Goal: Task Accomplishment & Management: Manage account settings

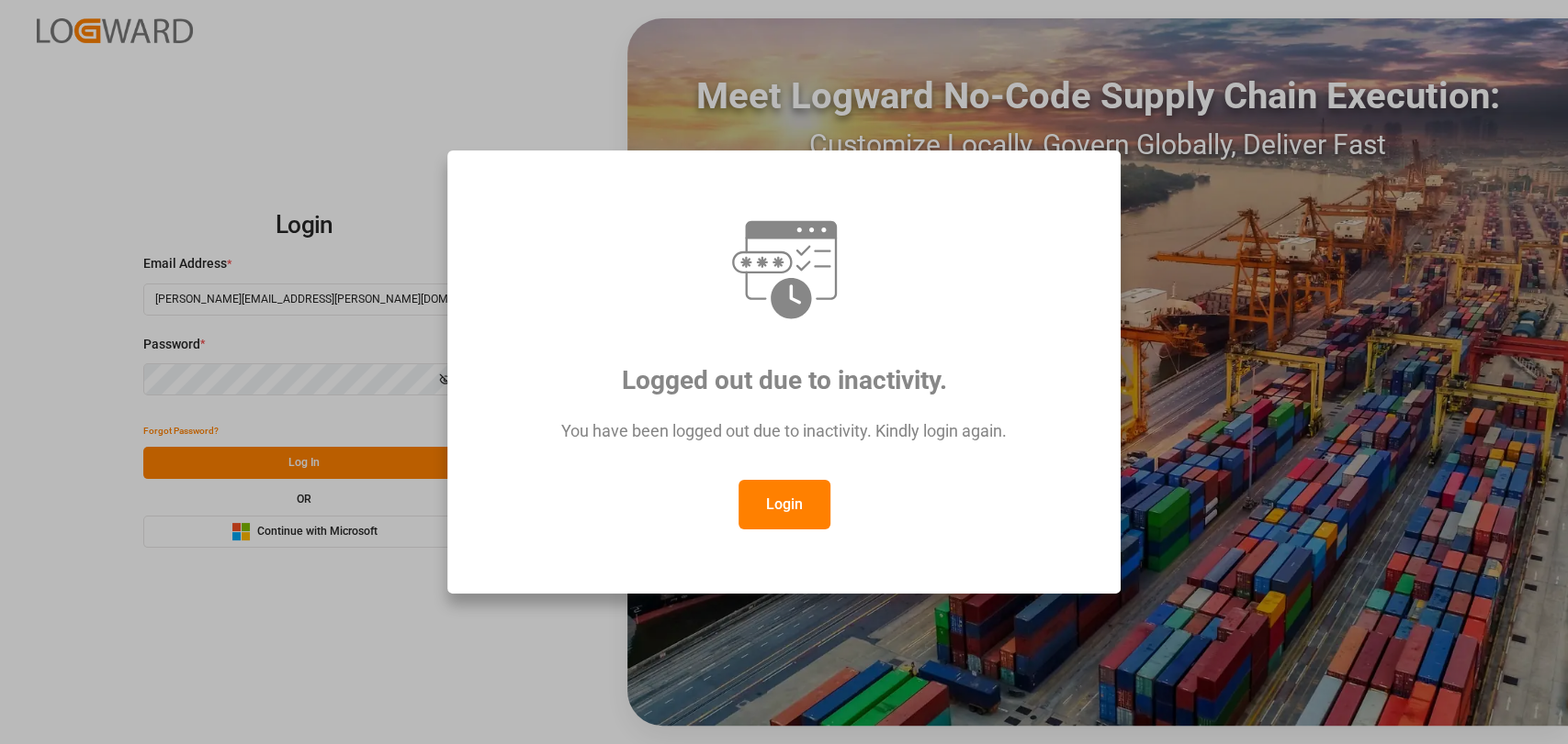
click at [390, 78] on div "Logged out due to inactivity. You have been logged out due to inactivity. Kindl…" at bounding box center [784, 372] width 1568 height 744
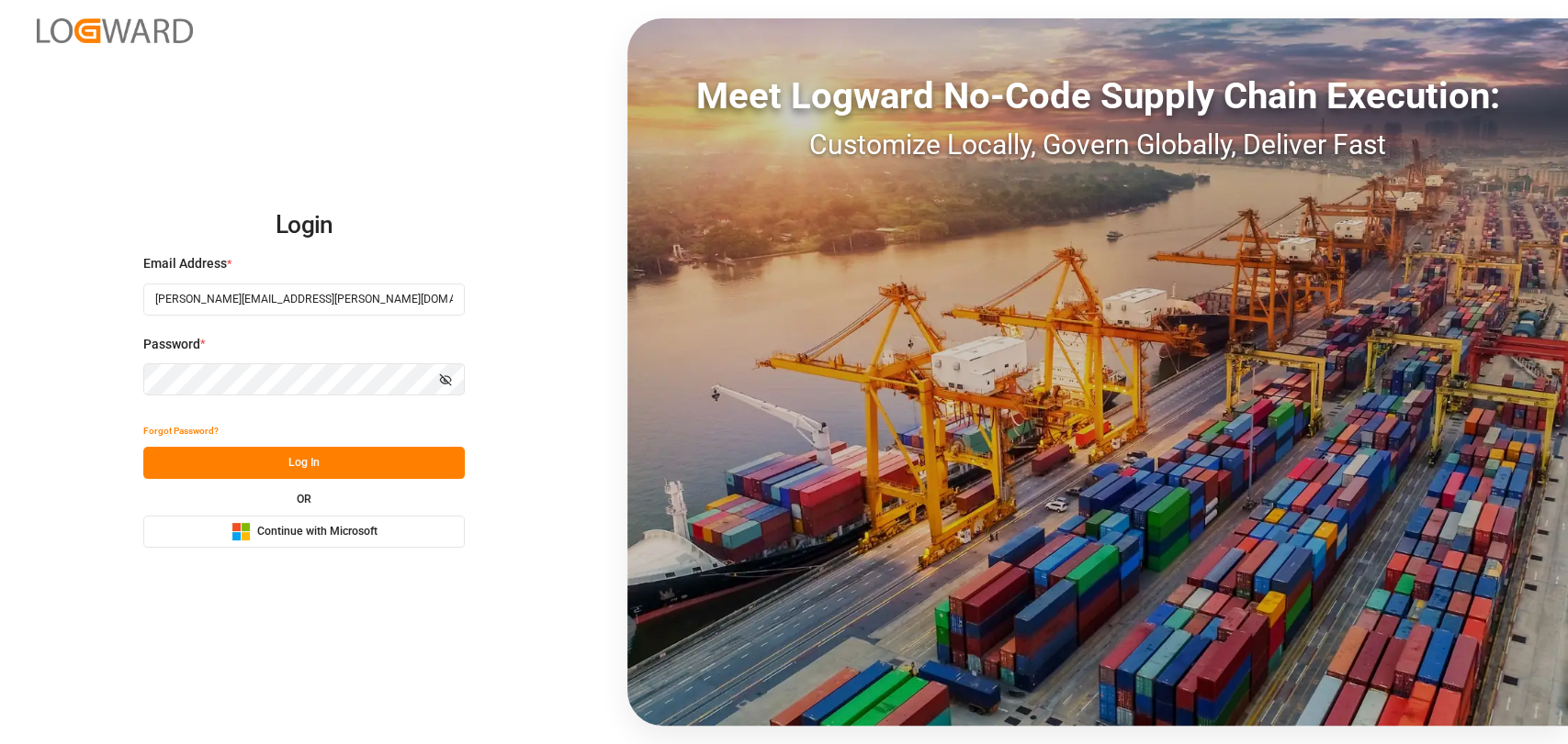
click at [335, 460] on button "Log In" at bounding box center [304, 463] width 322 height 32
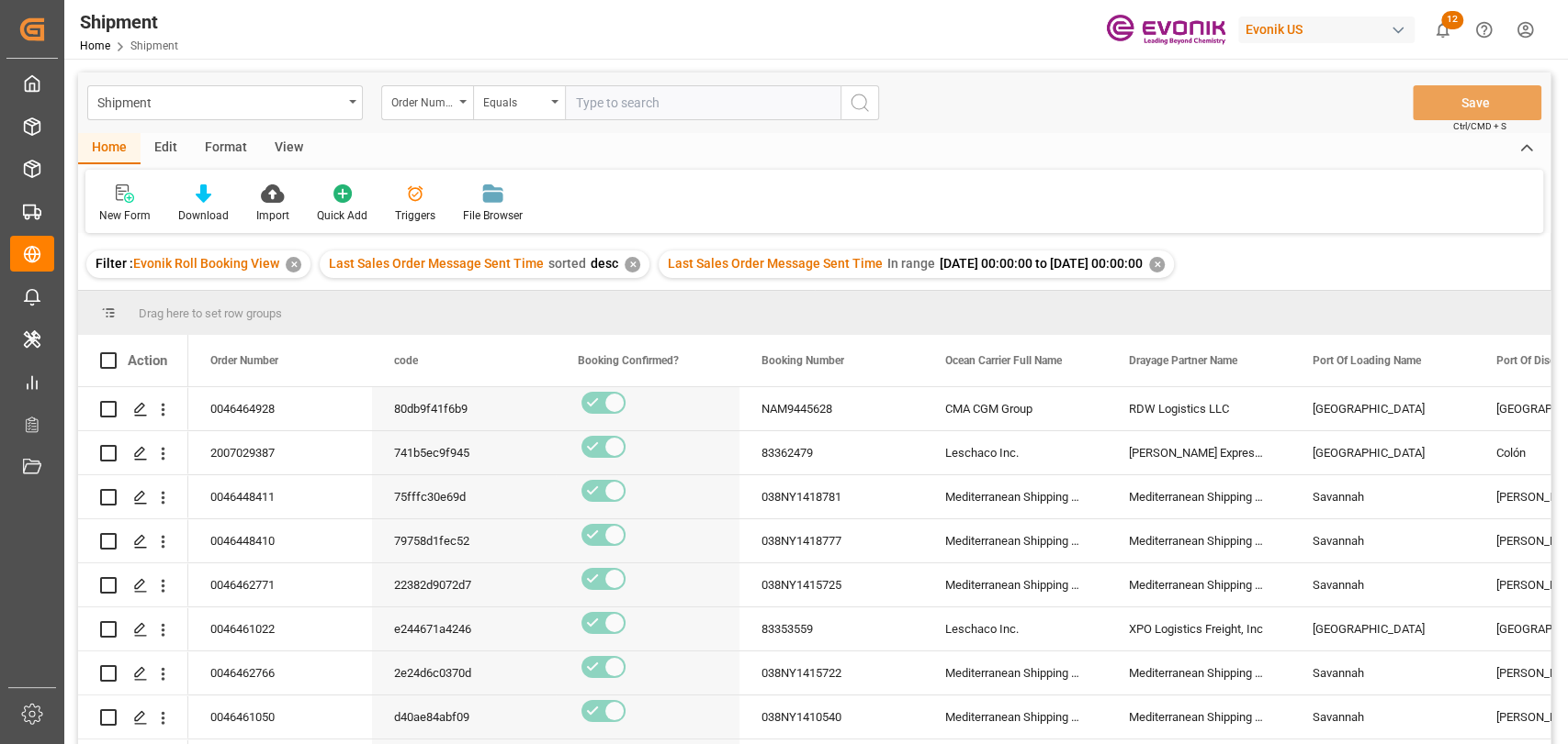
click at [1165, 258] on div "✕" at bounding box center [1156, 265] width 16 height 16
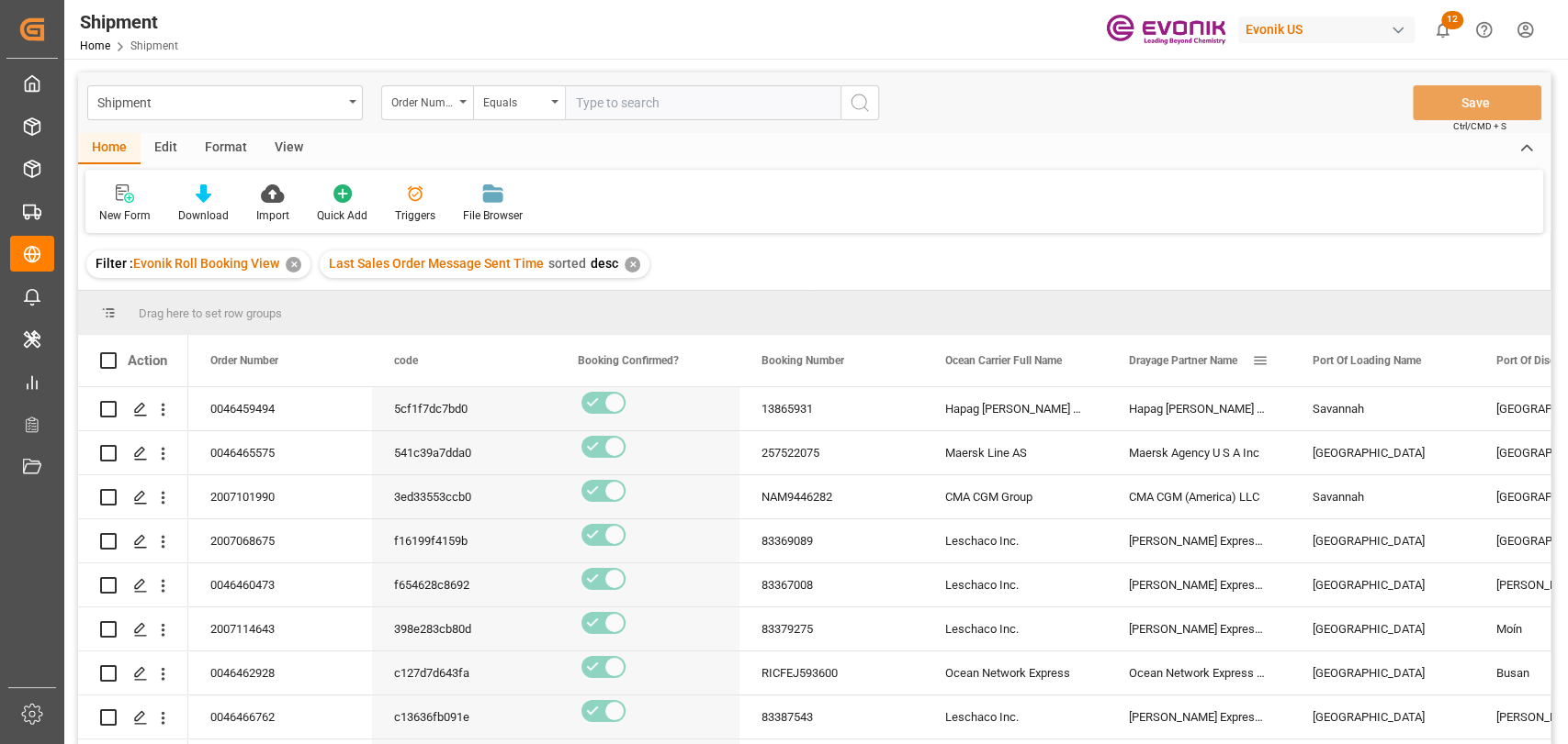
click at [1263, 361] on span at bounding box center [1260, 361] width 17 height 17
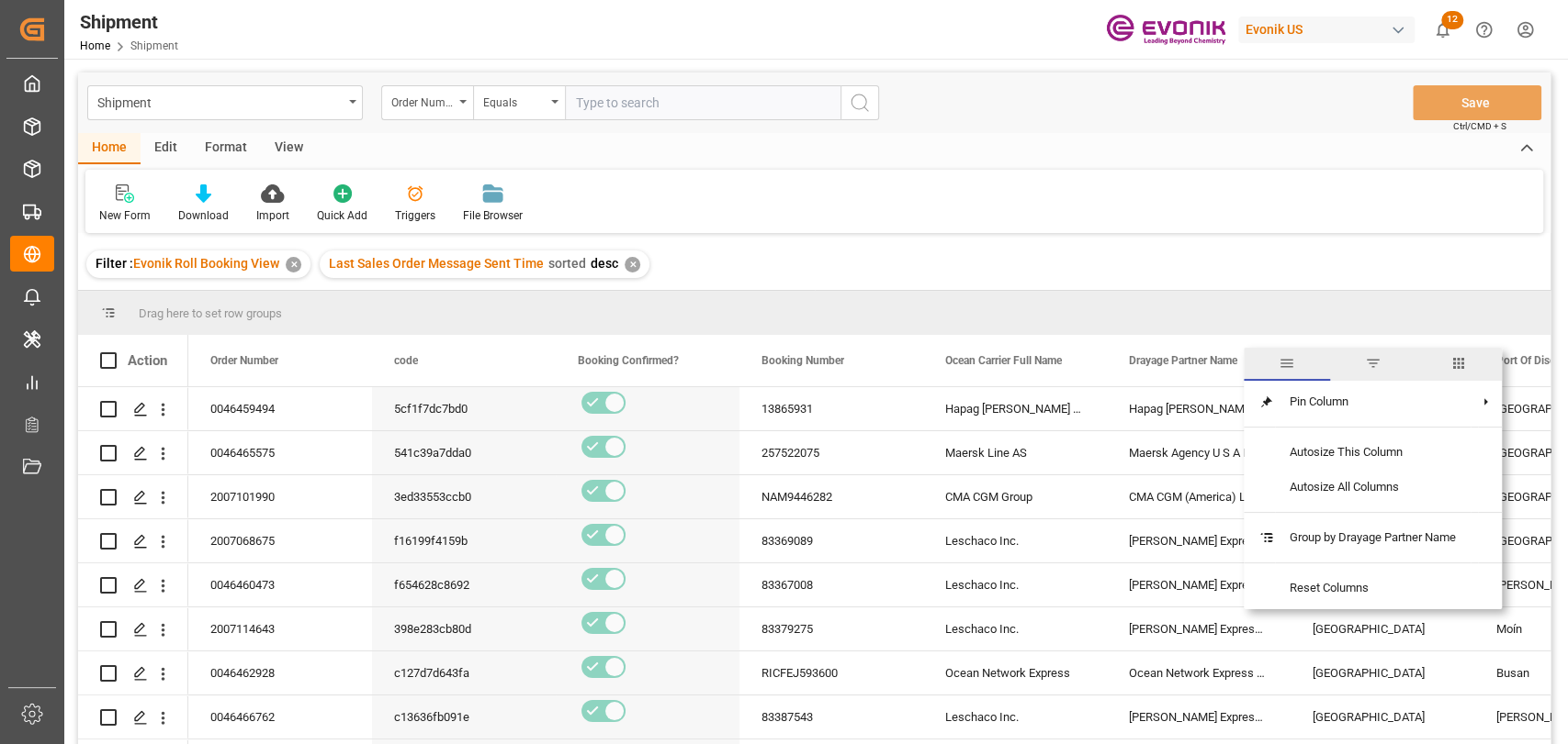
click at [1456, 369] on span "columns" at bounding box center [1459, 364] width 17 height 17
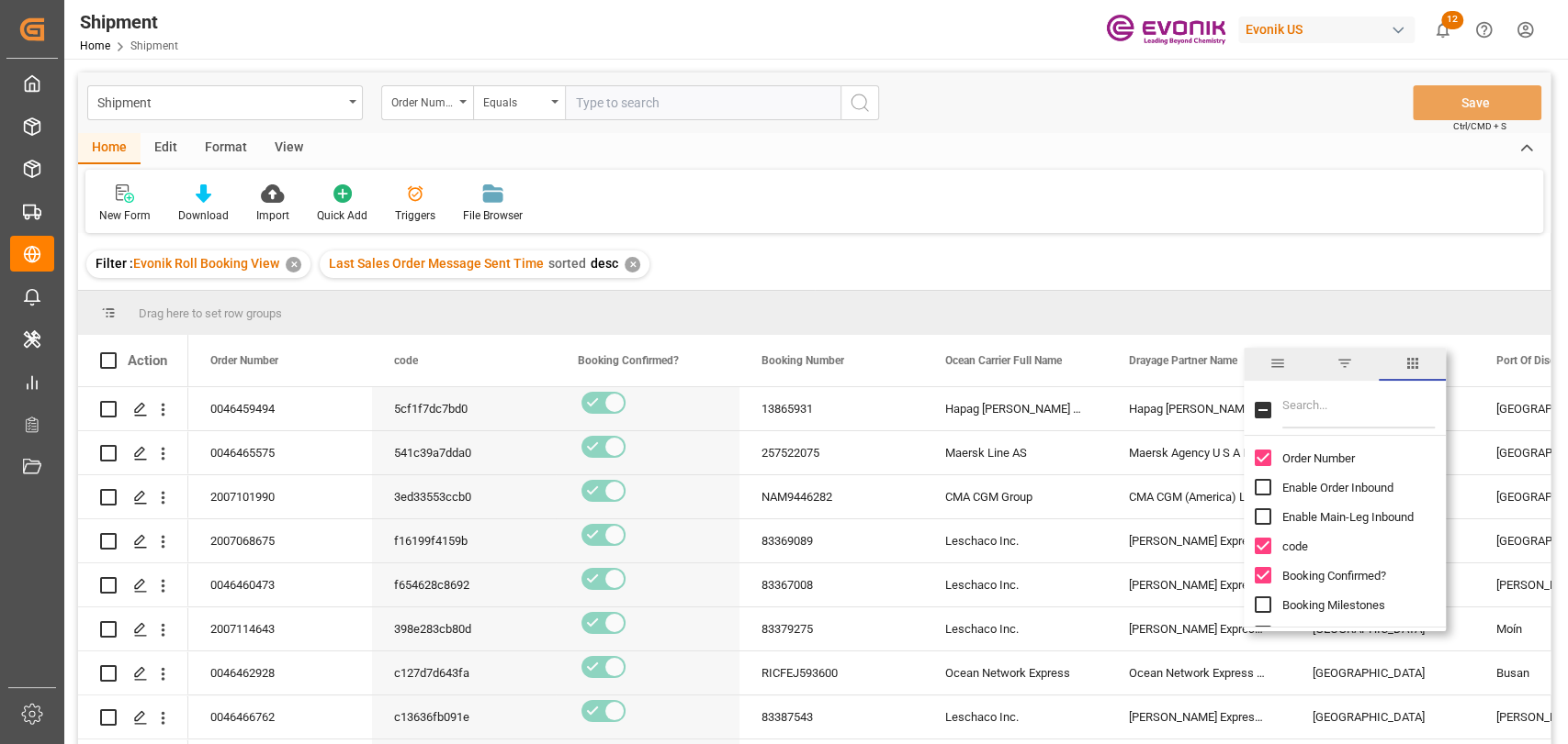
click at [1300, 419] on input "Filter Columns Input" at bounding box center [1358, 411] width 153 height 37
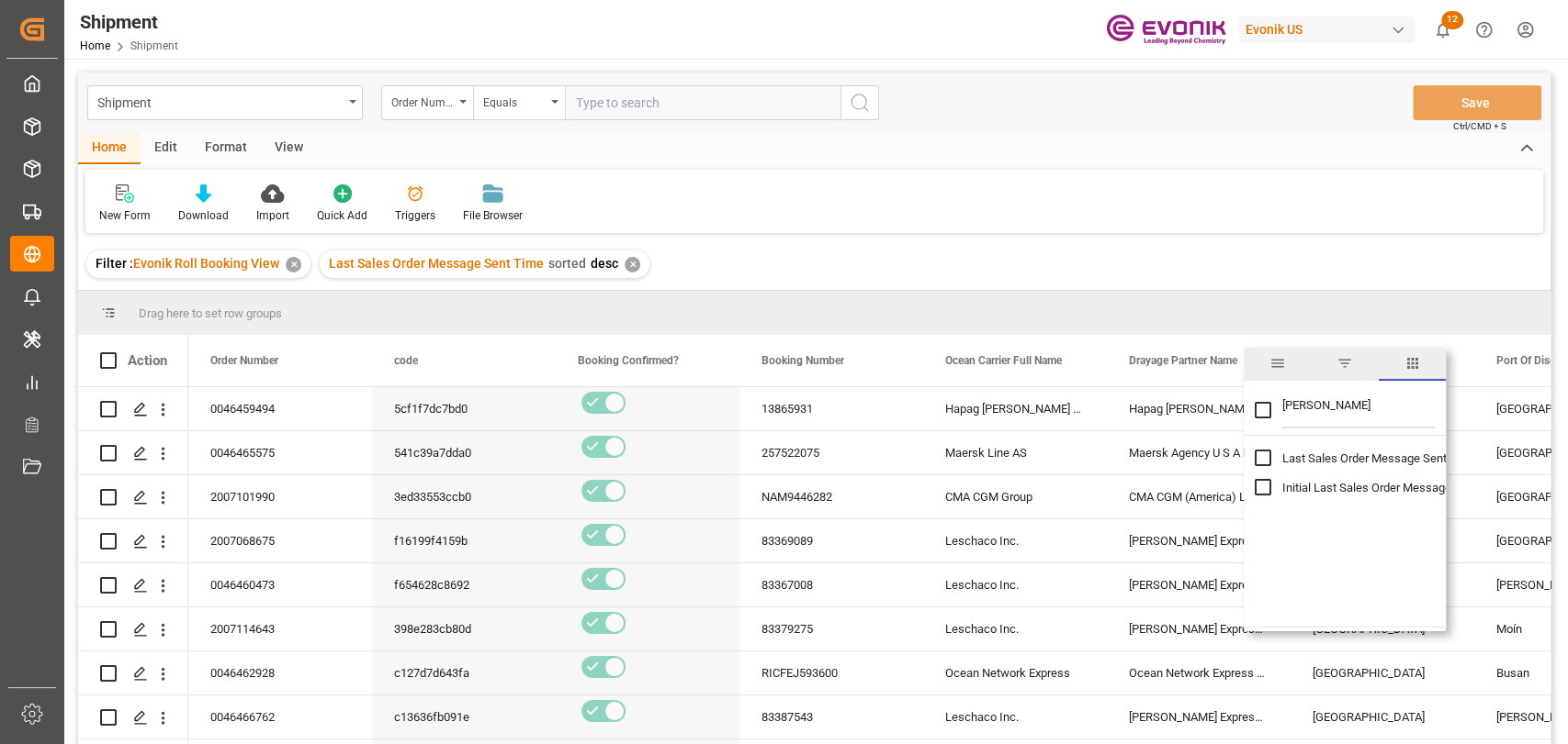
type input "sal"
click at [1262, 458] on input "Last Sales Order Message Sent Time column toggle visibility (hidden)" at bounding box center [1263, 458] width 17 height 17
checkbox input "true"
checkbox input "false"
click at [1184, 266] on div "Filter : Evonik Roll Booking View ✕ Last Sales Order Message Sent Time sorted d…" at bounding box center [814, 265] width 1472 height 51
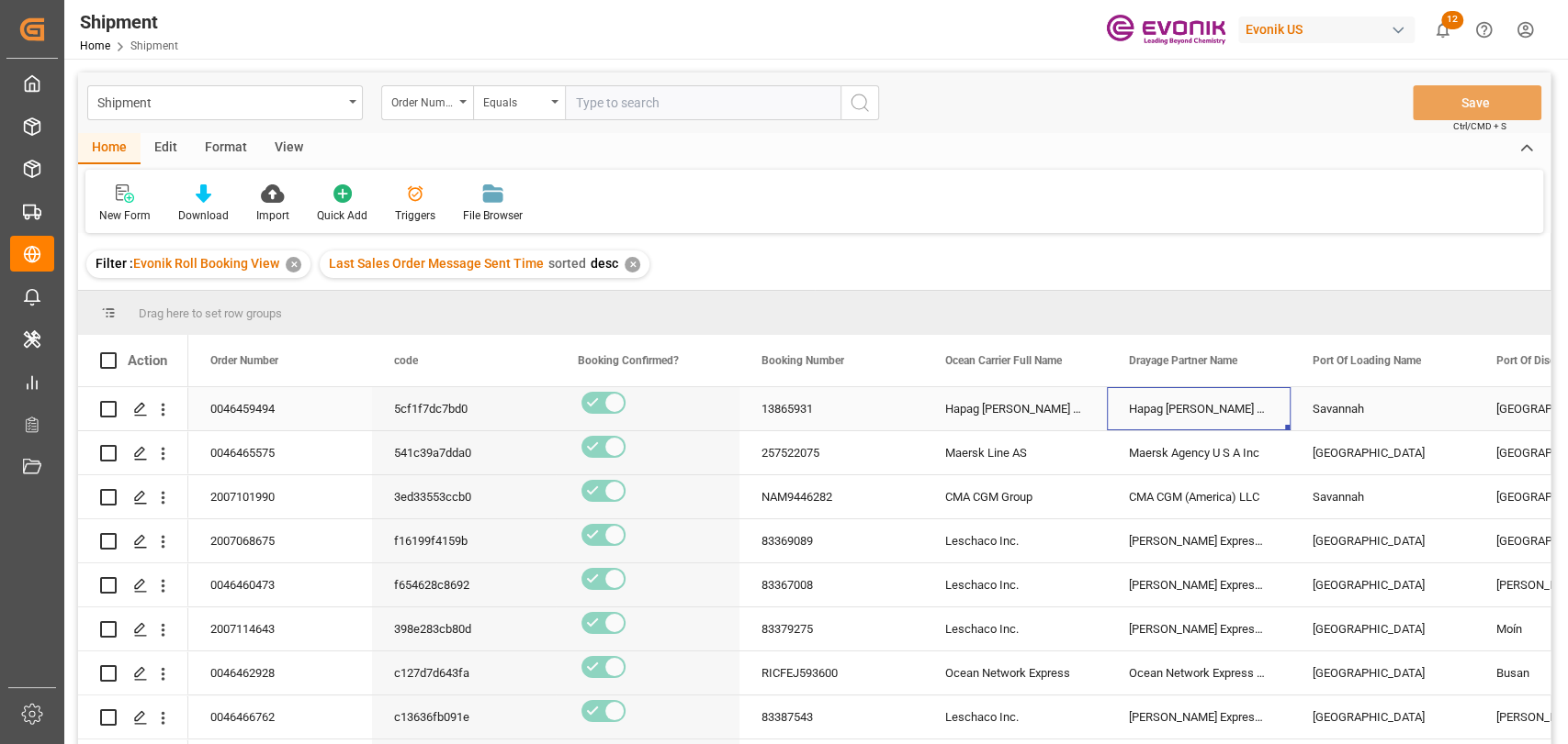
click at [1176, 426] on div "Hapag Lloyd Americas LLC" at bounding box center [1199, 409] width 184 height 43
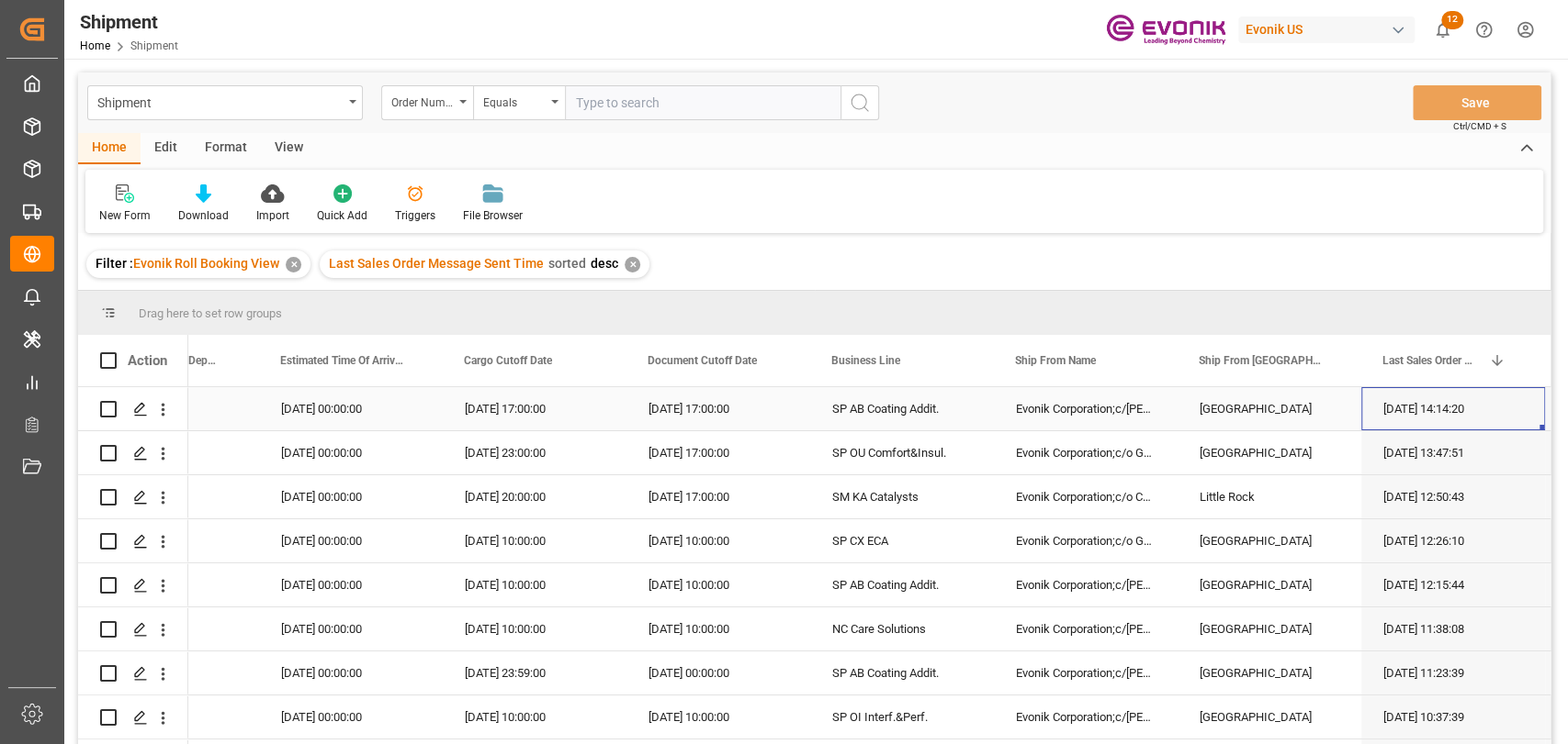
scroll to position [0, 1950]
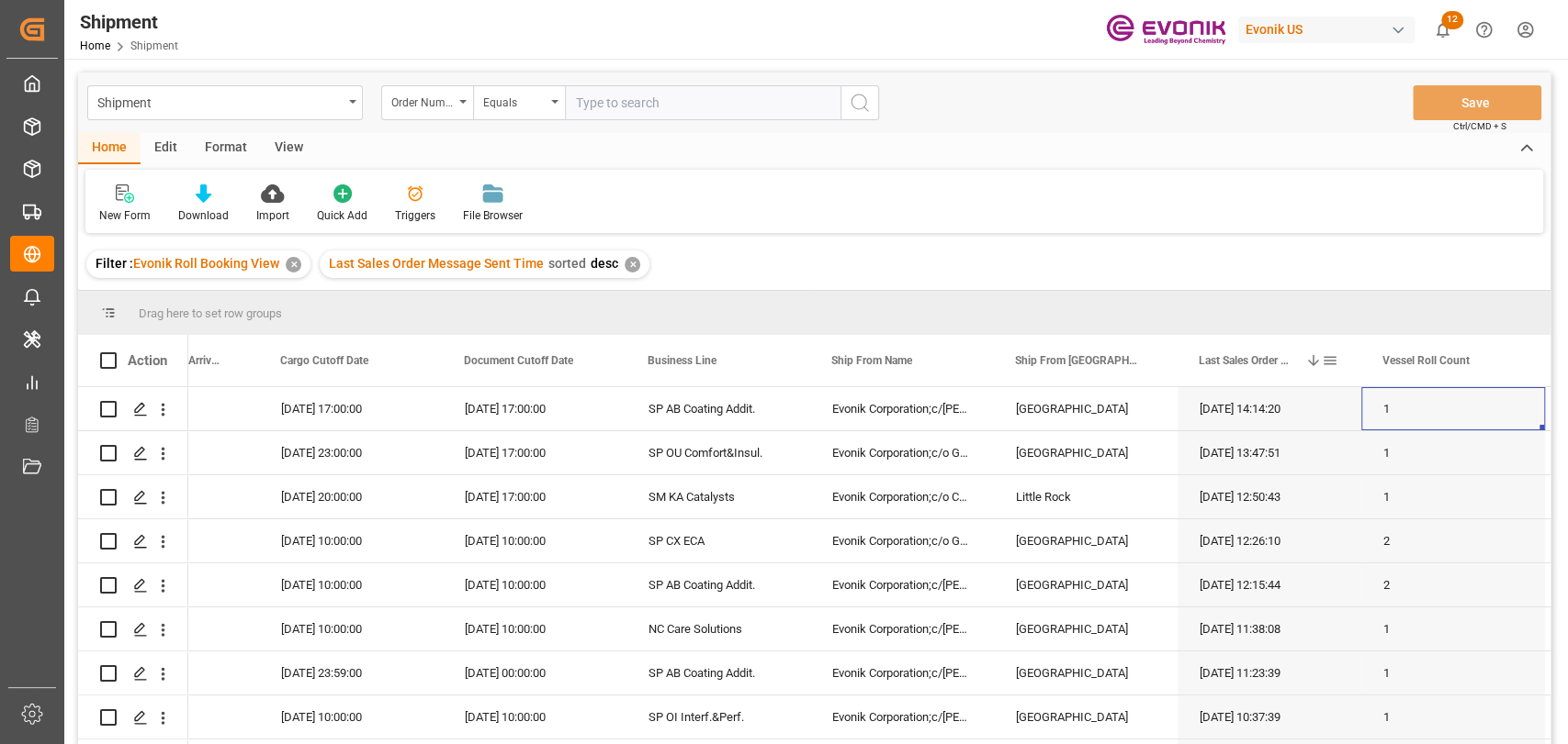
click at [1335, 355] on span at bounding box center [1330, 361] width 17 height 17
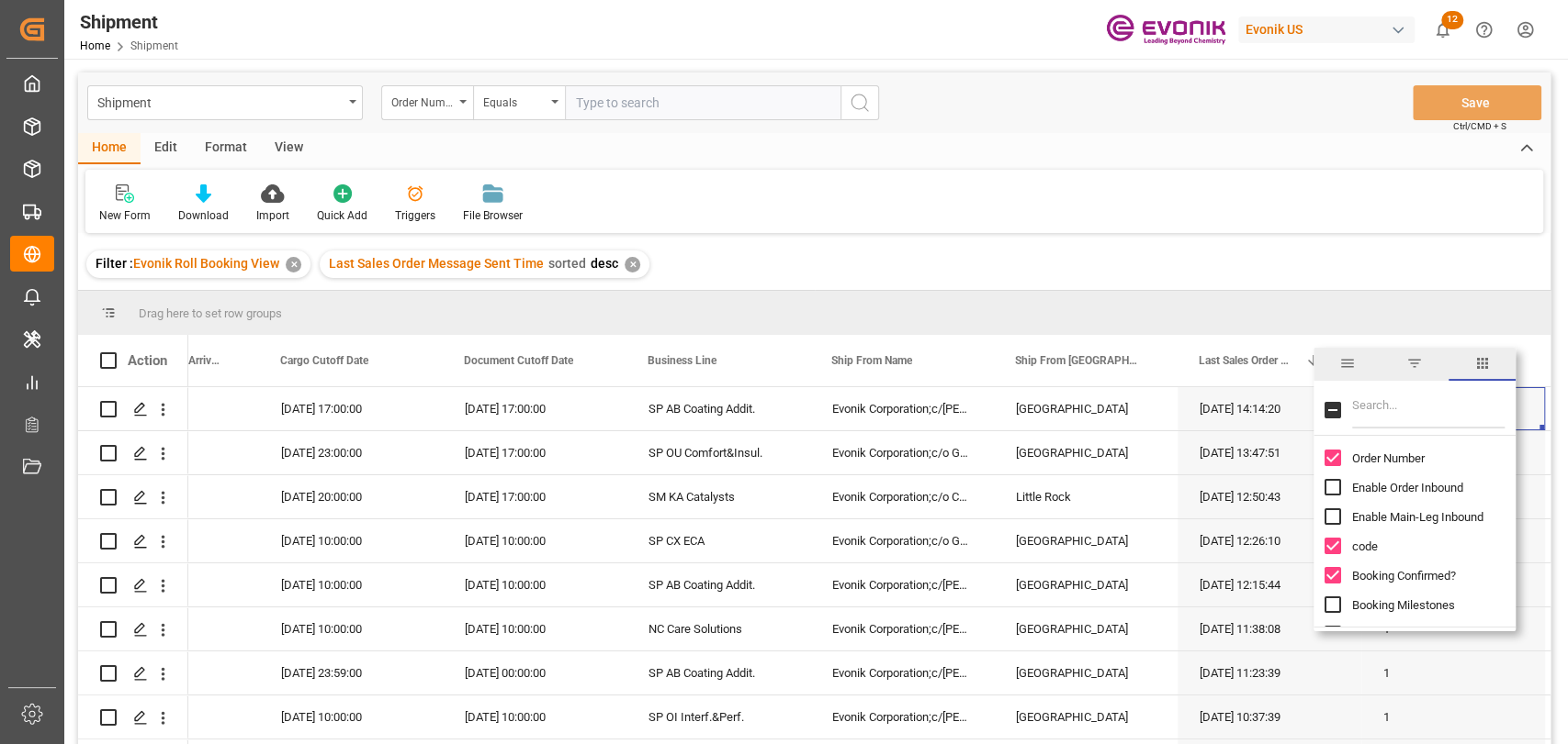
click at [1406, 368] on span "filter" at bounding box center [1415, 364] width 17 height 17
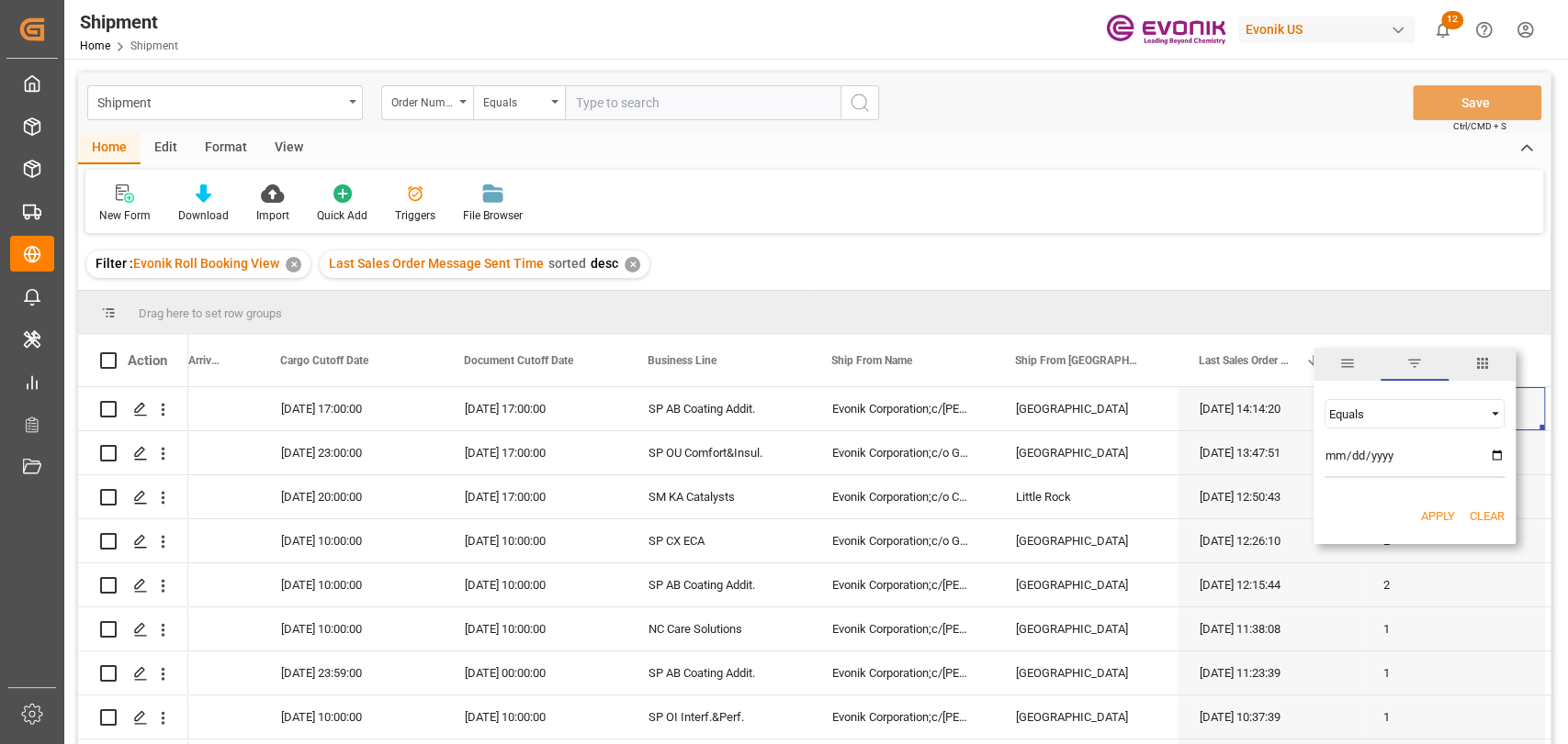
click at [1494, 456] on input "date" at bounding box center [1415, 460] width 180 height 37
type input "2025-08-27"
click at [1438, 509] on button "Apply" at bounding box center [1437, 517] width 34 height 18
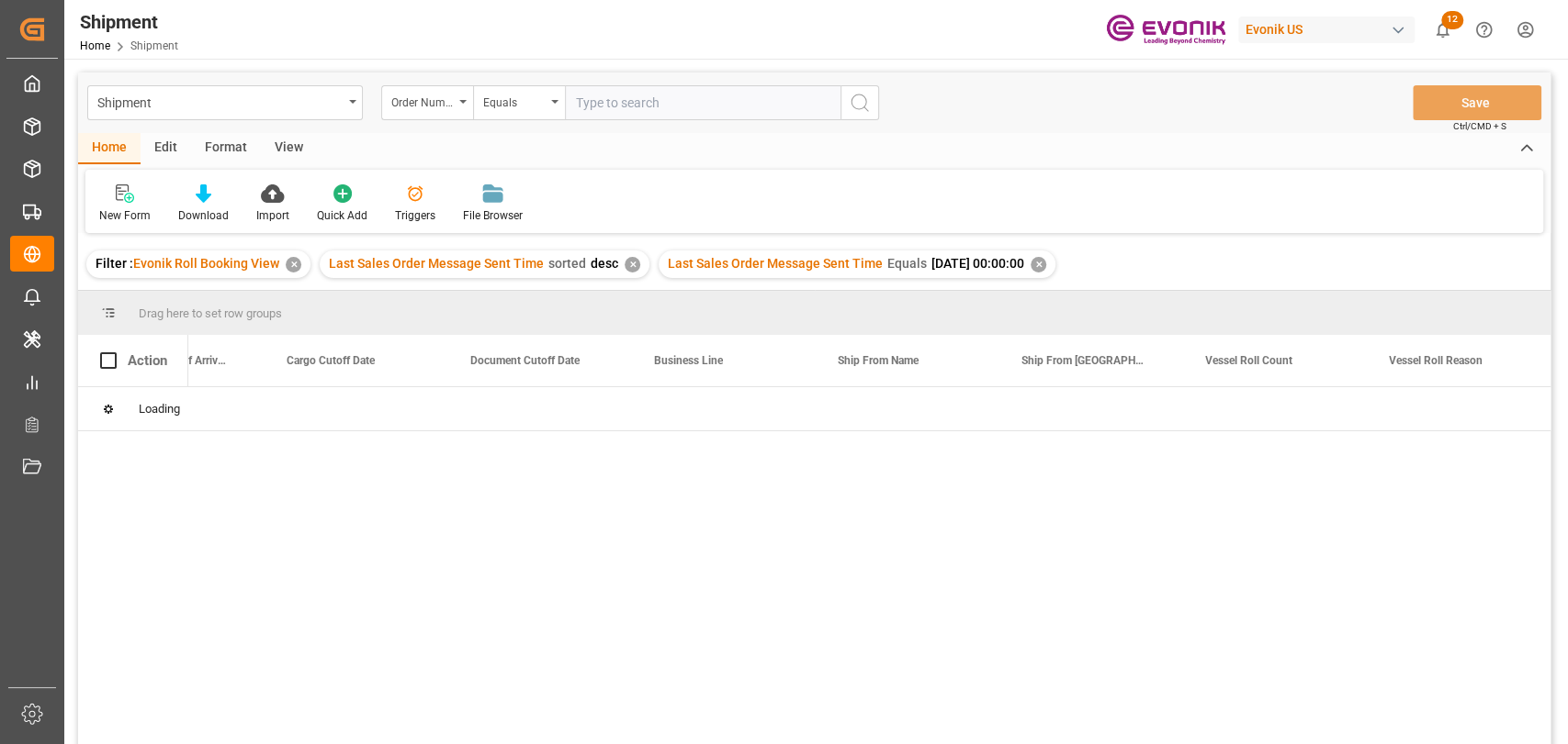
scroll to position [0, 1944]
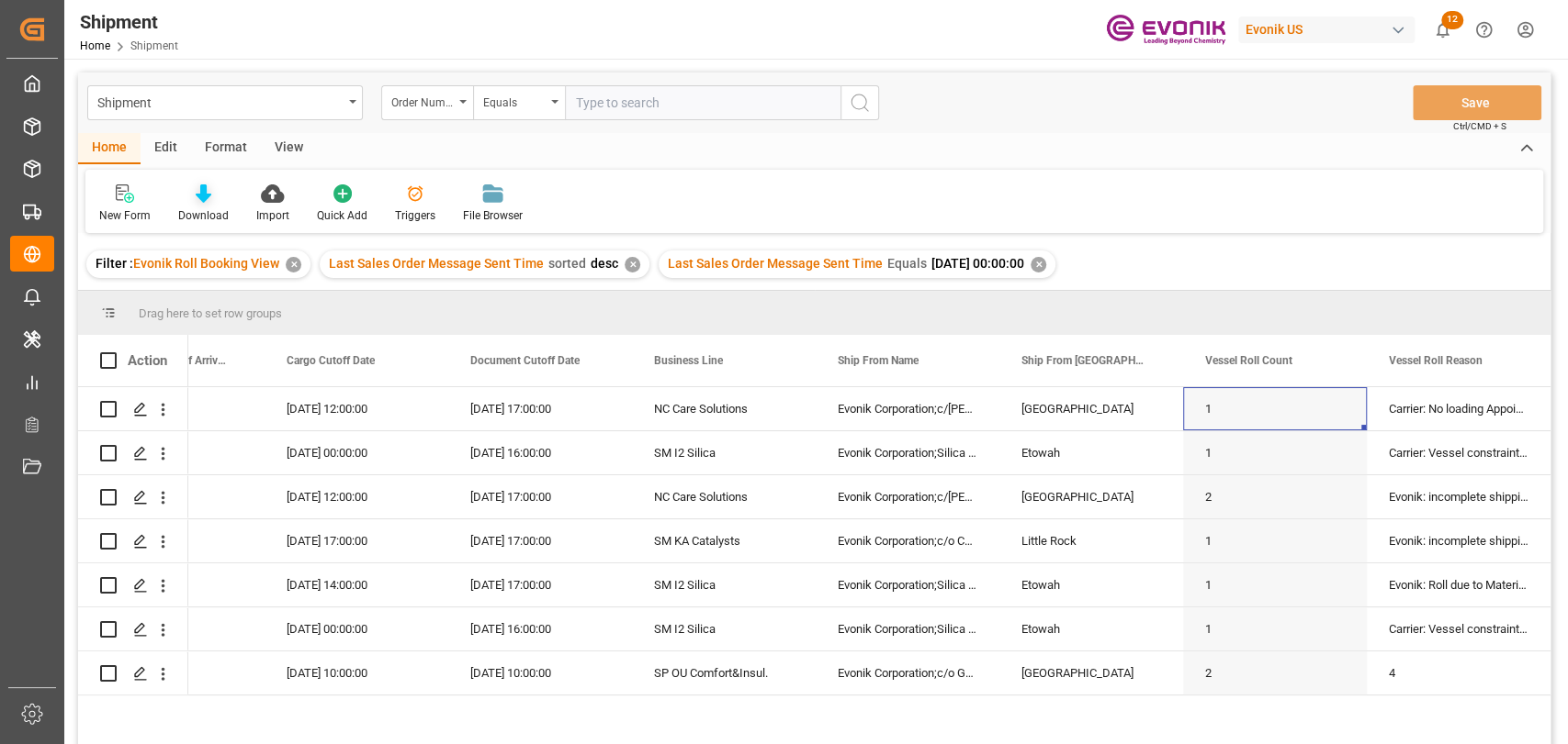
click at [187, 200] on div at bounding box center [203, 193] width 51 height 19
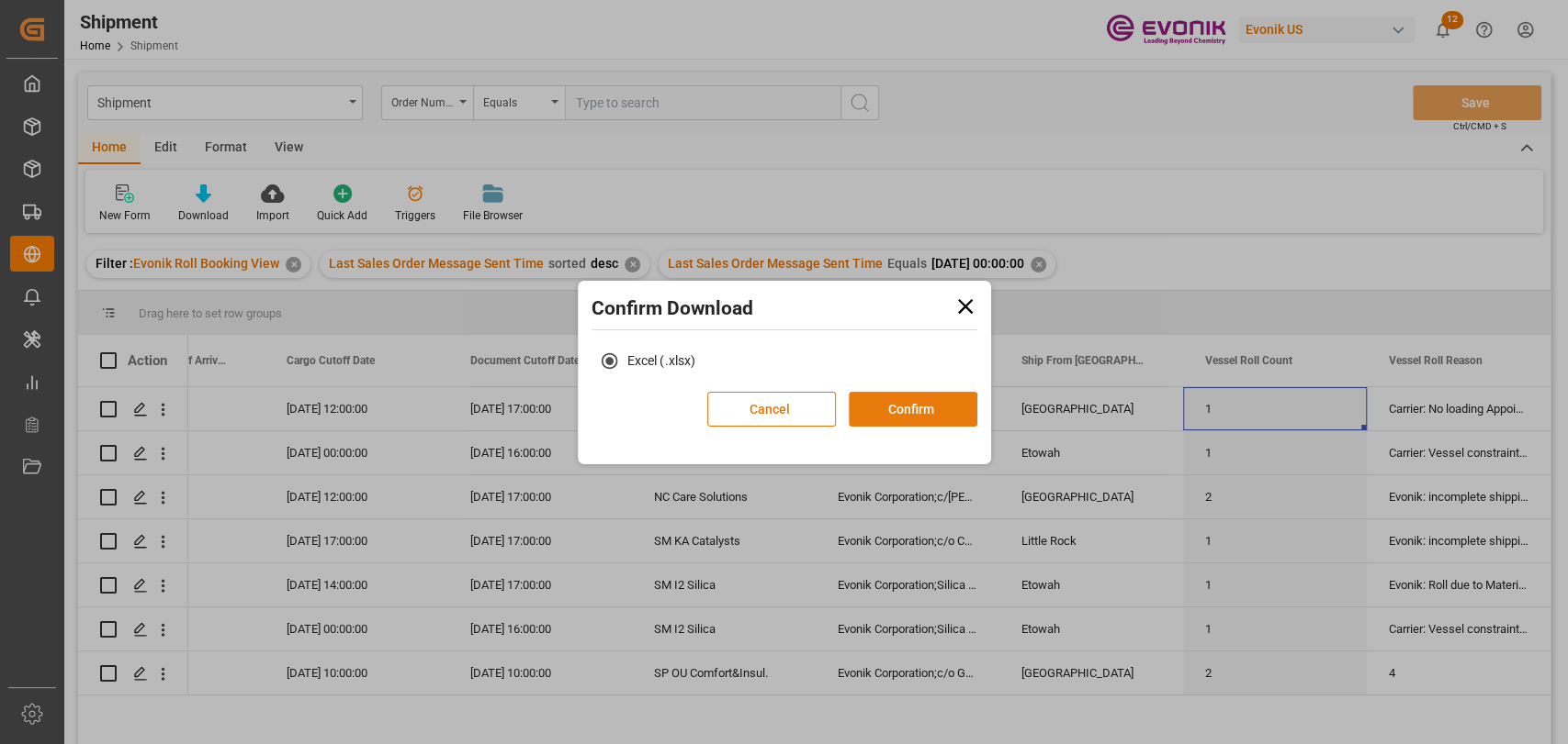
click at [911, 415] on button "Confirm" at bounding box center [913, 410] width 129 height 35
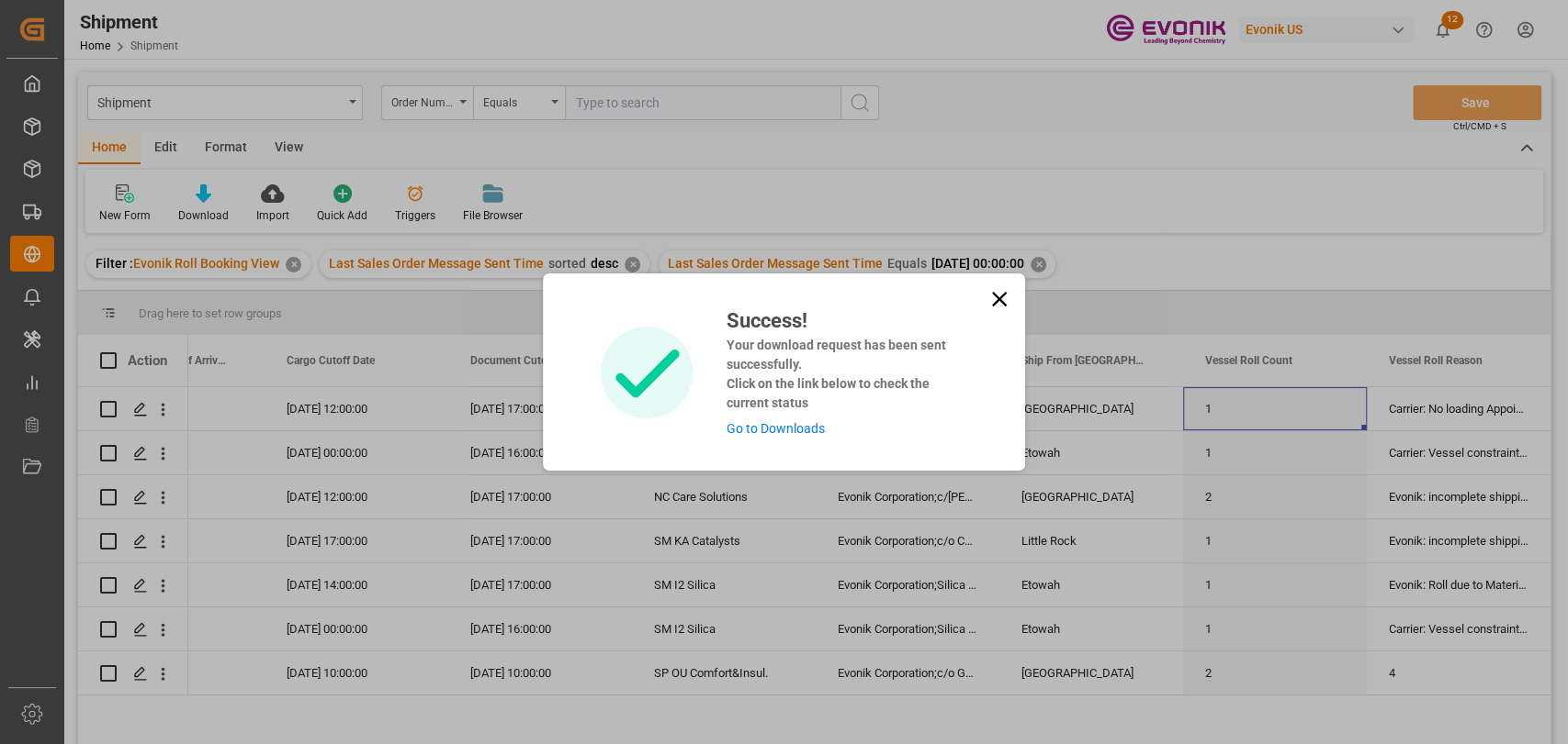
click at [795, 428] on link "Go to Downloads" at bounding box center [774, 429] width 98 height 15
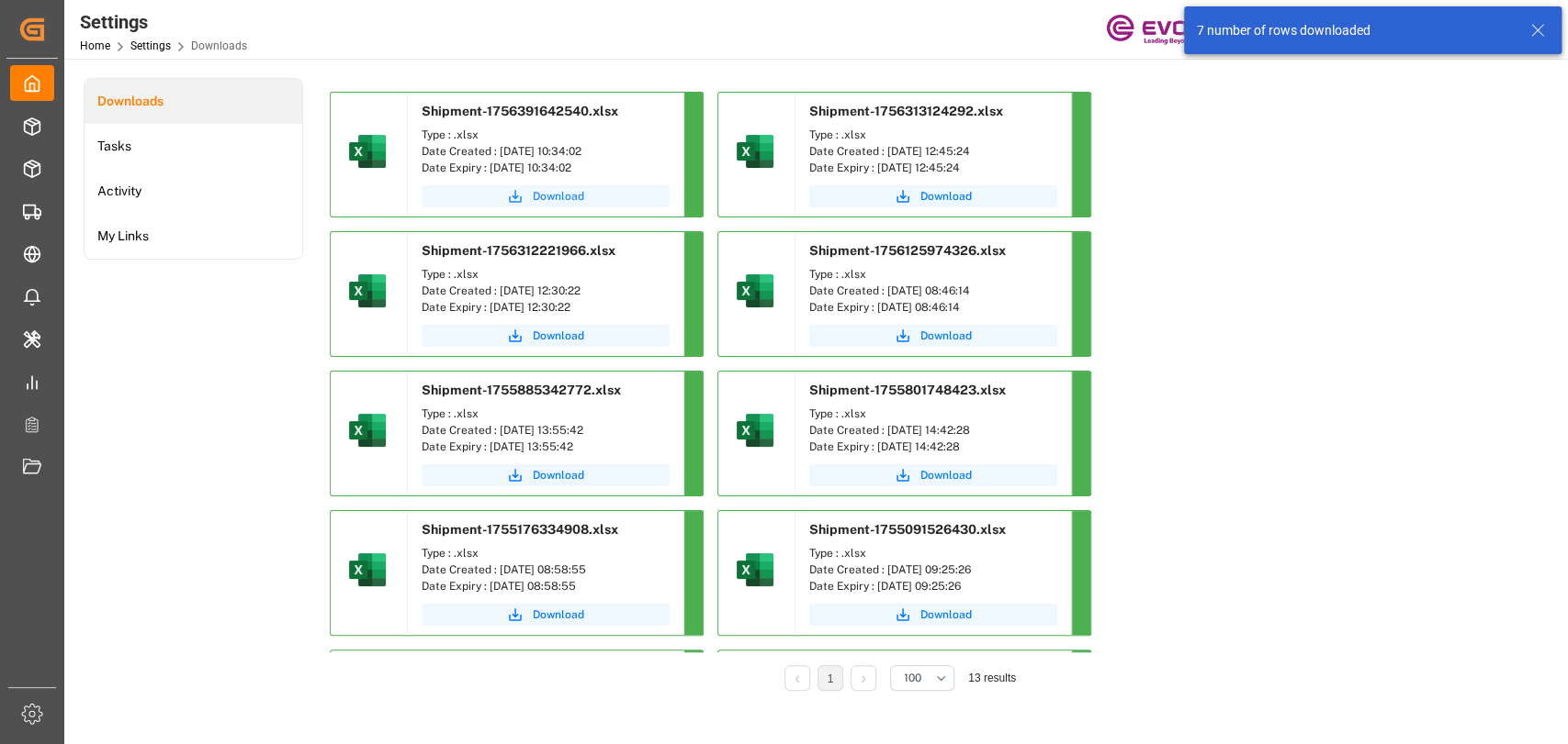
click at [533, 194] on span "Download" at bounding box center [559, 197] width 51 height 17
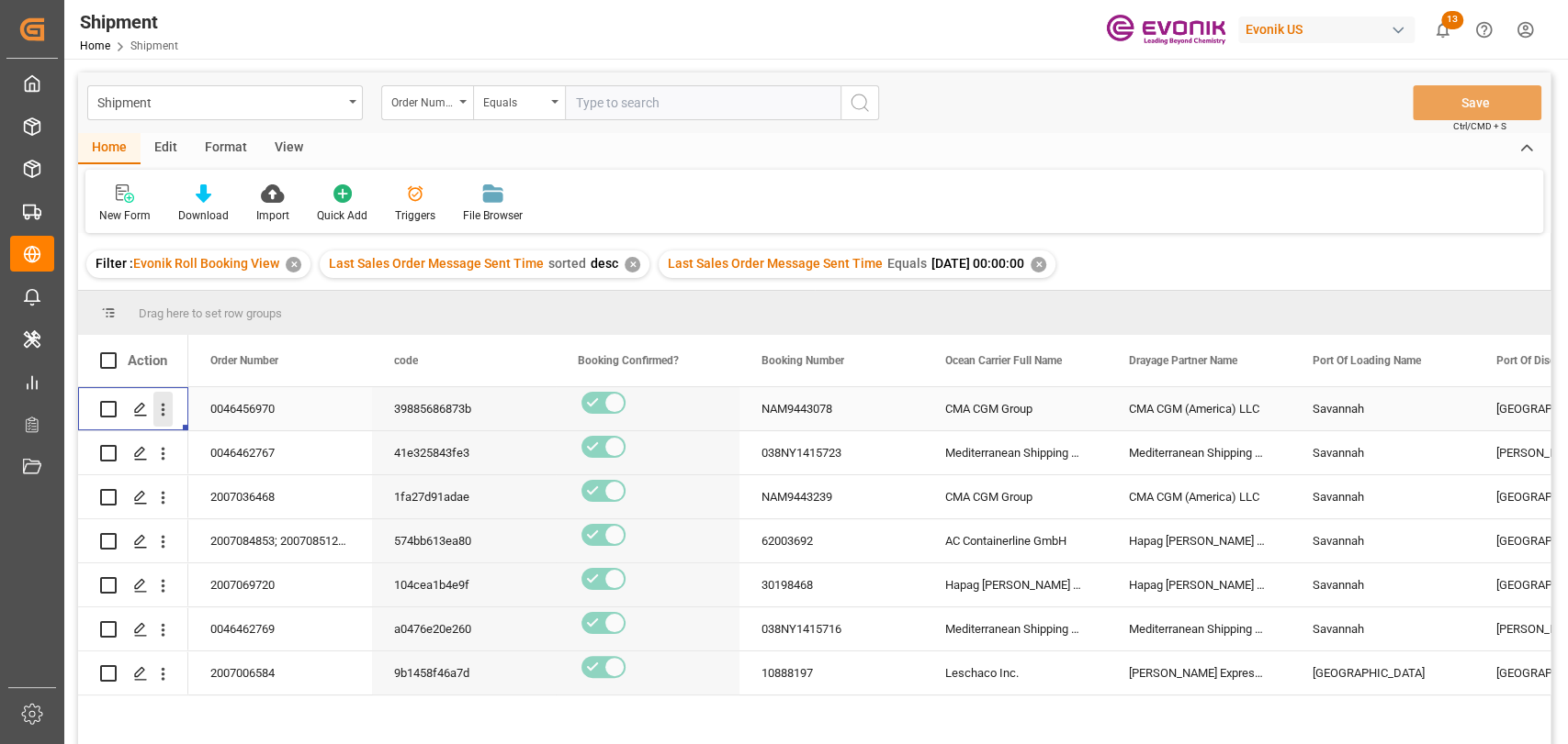
click at [165, 406] on icon "open menu" at bounding box center [163, 410] width 19 height 19
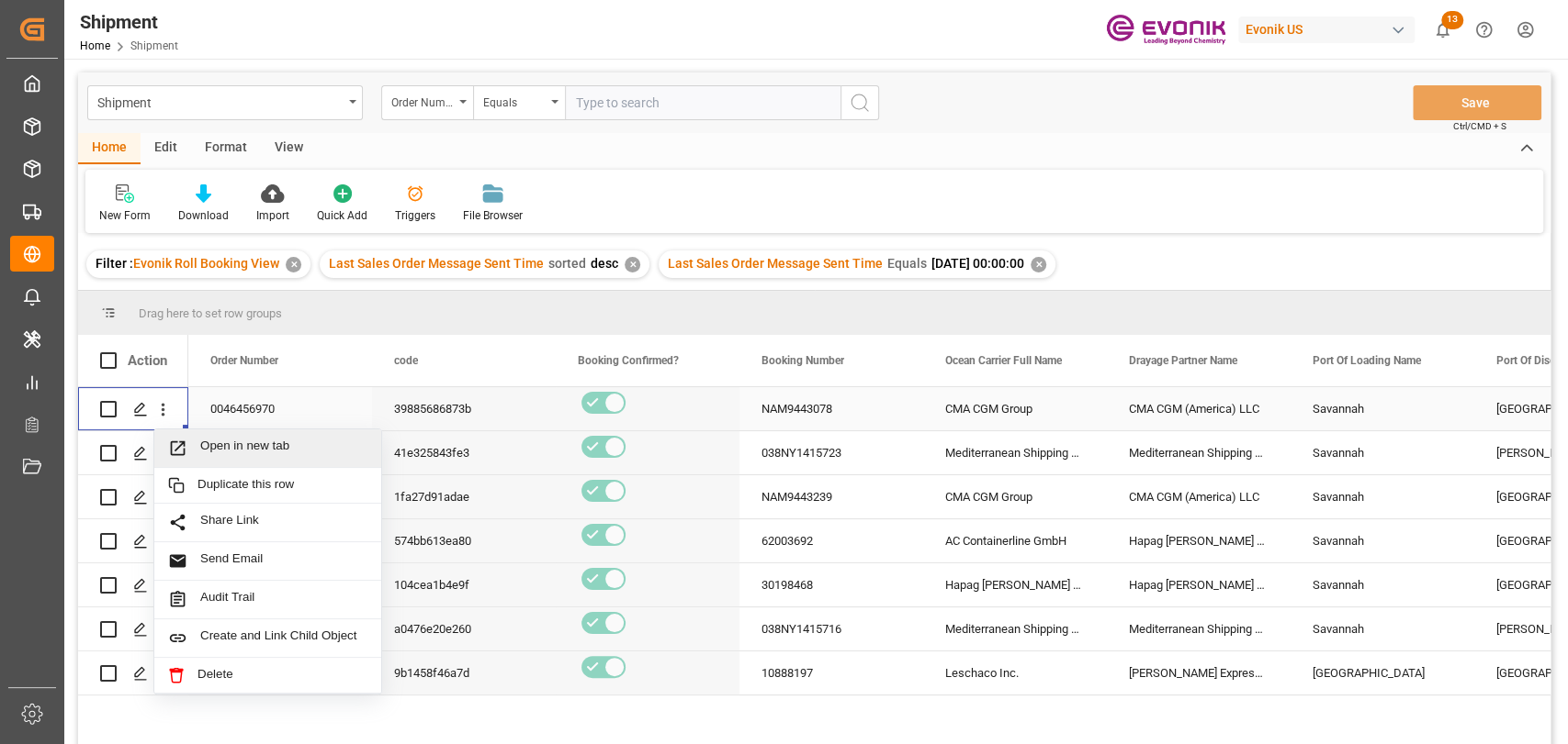
click at [244, 443] on span "Open in new tab" at bounding box center [284, 448] width 167 height 19
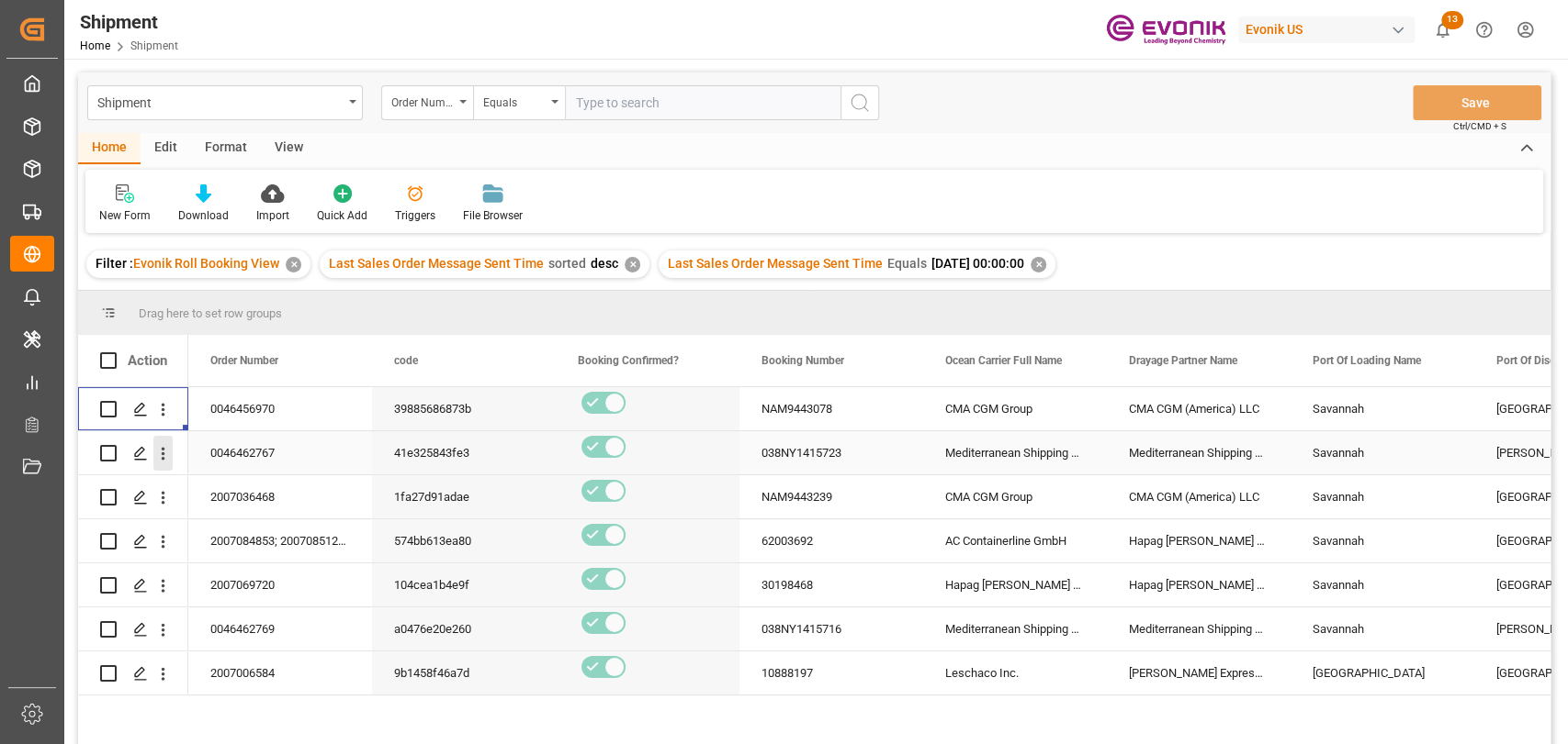
click at [160, 451] on icon "open menu" at bounding box center [163, 454] width 19 height 19
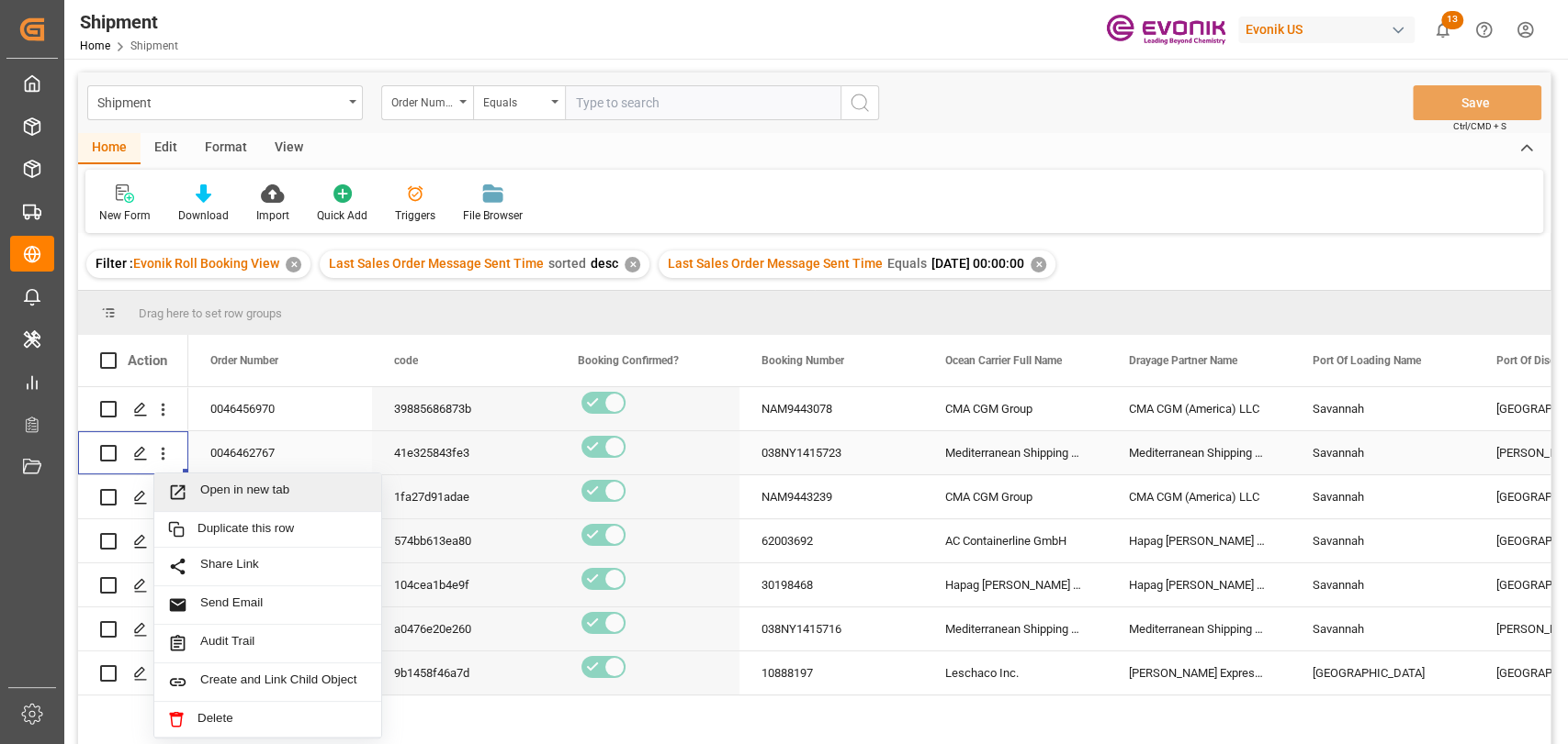
click at [210, 504] on div "Open in new tab" at bounding box center [267, 493] width 227 height 39
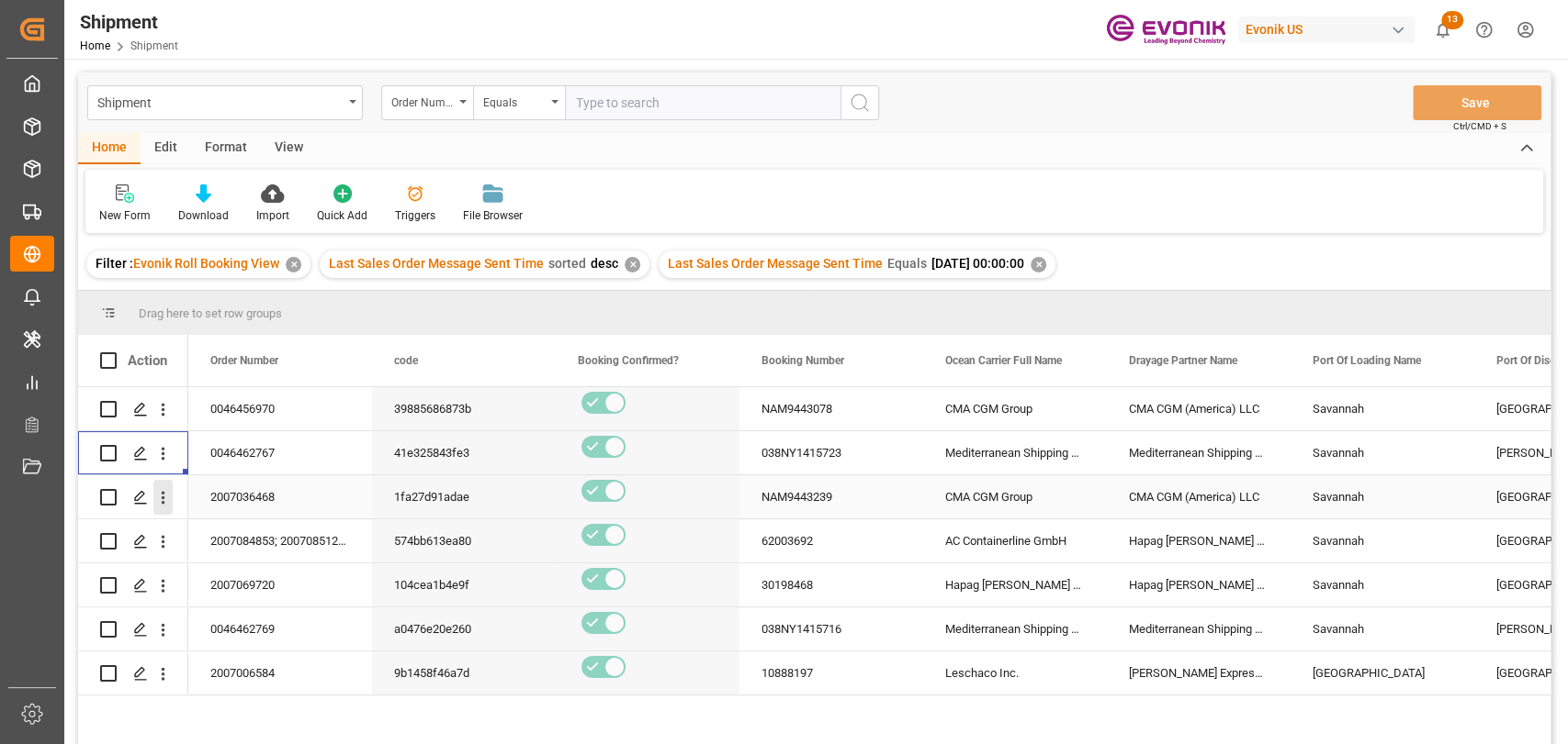
click at [156, 501] on icon "open menu" at bounding box center [163, 498] width 19 height 19
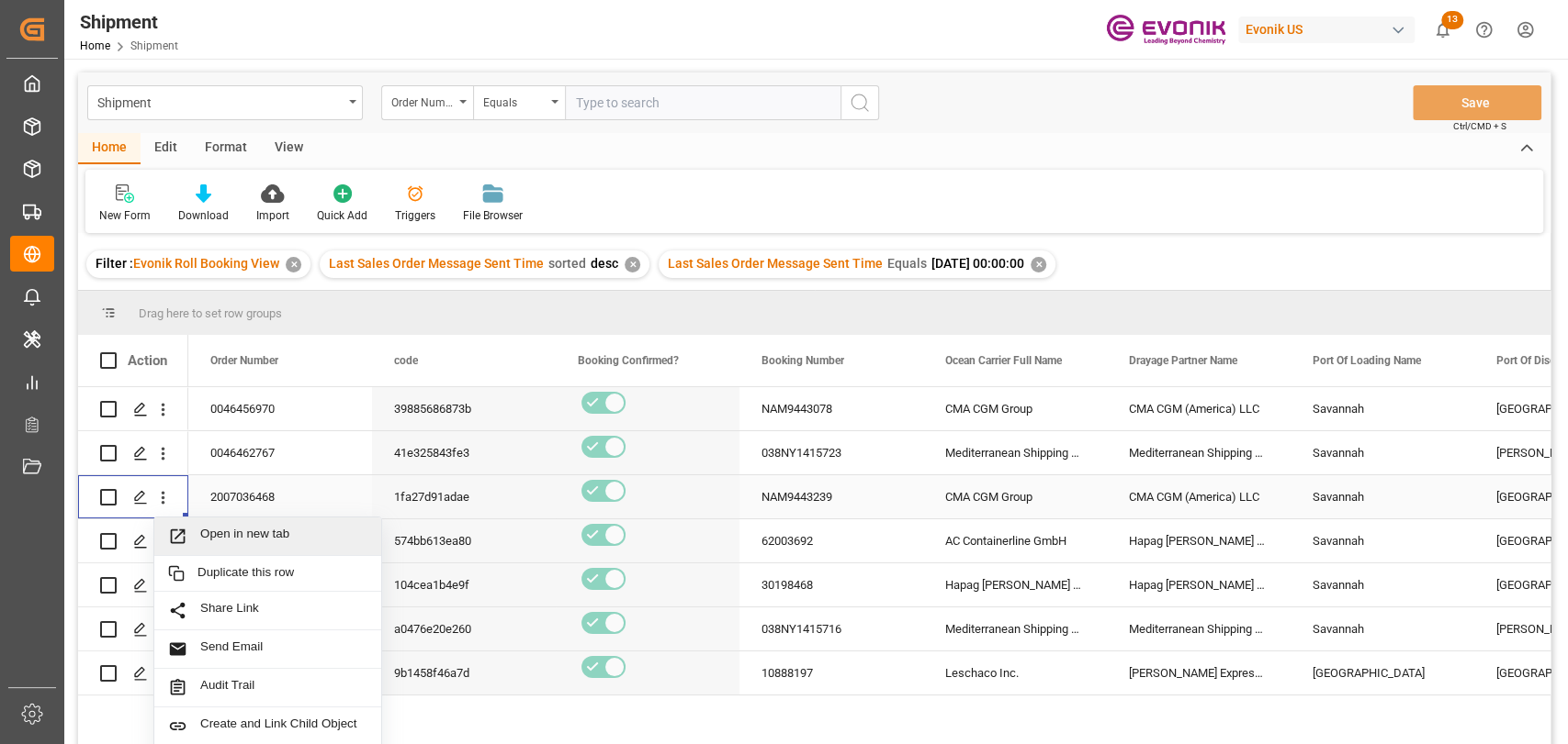
click at [213, 531] on span "Open in new tab" at bounding box center [284, 536] width 167 height 19
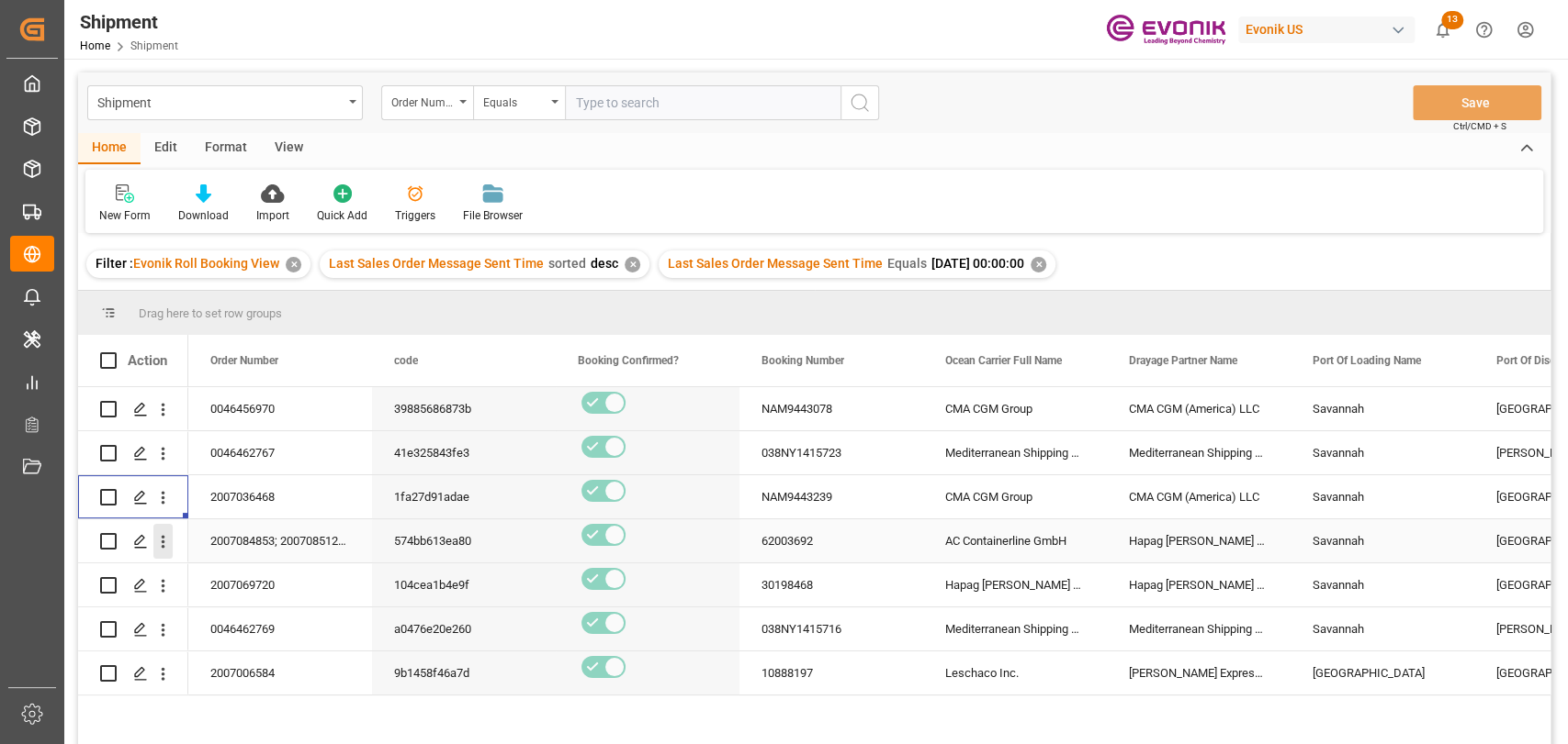
click at [169, 533] on icon "open menu" at bounding box center [163, 542] width 19 height 19
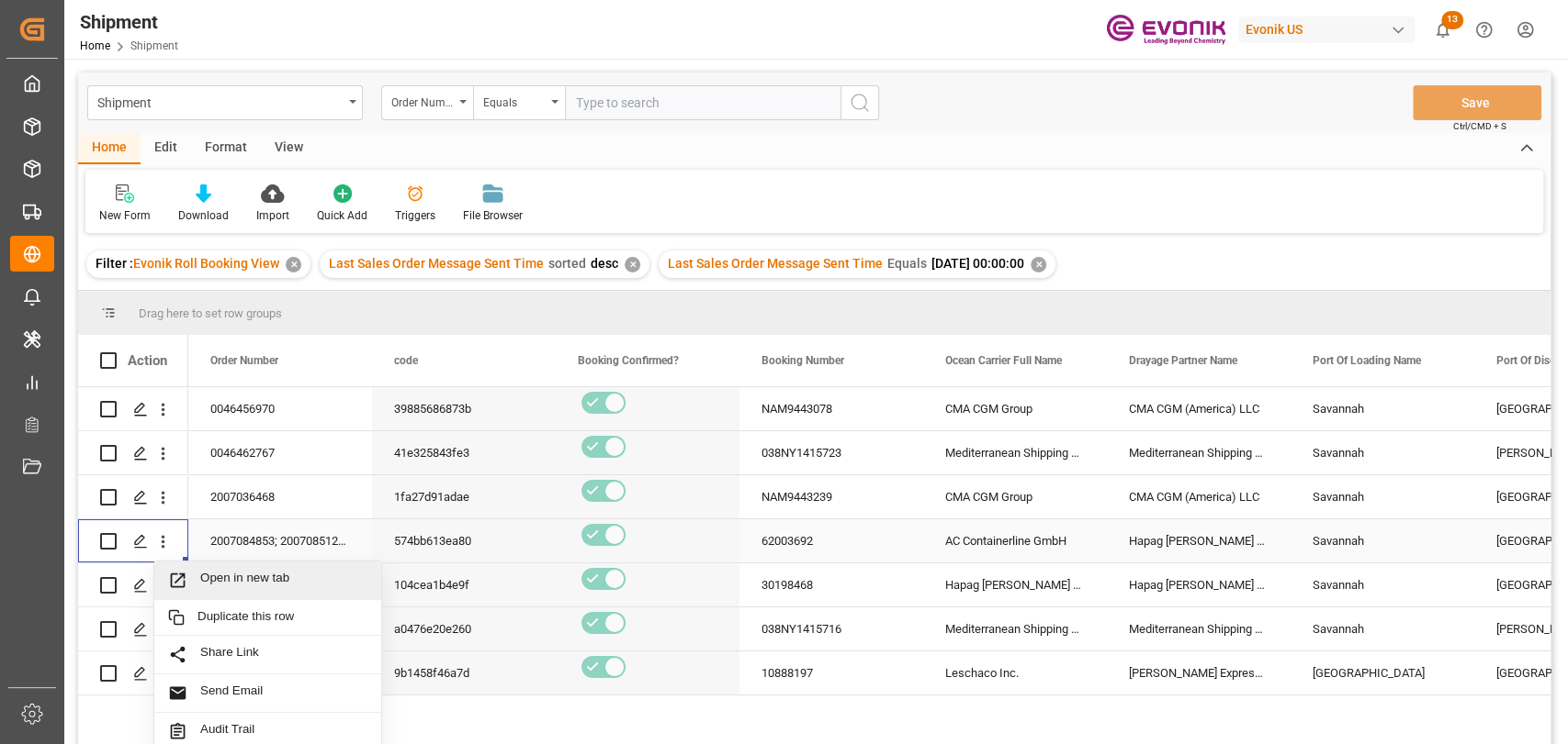
click at [210, 575] on span "Open in new tab" at bounding box center [284, 581] width 167 height 19
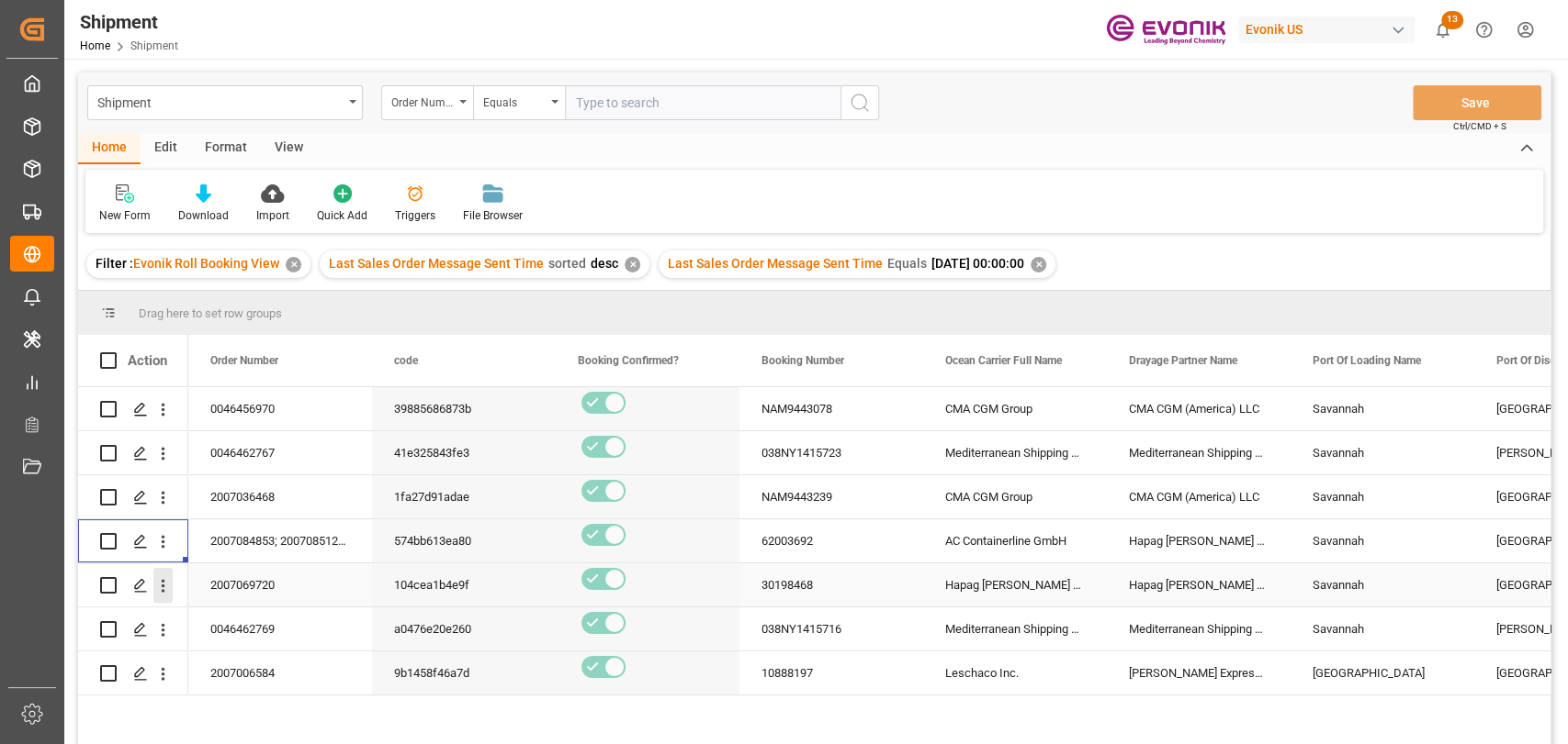
click at [157, 597] on button "open menu" at bounding box center [163, 586] width 19 height 35
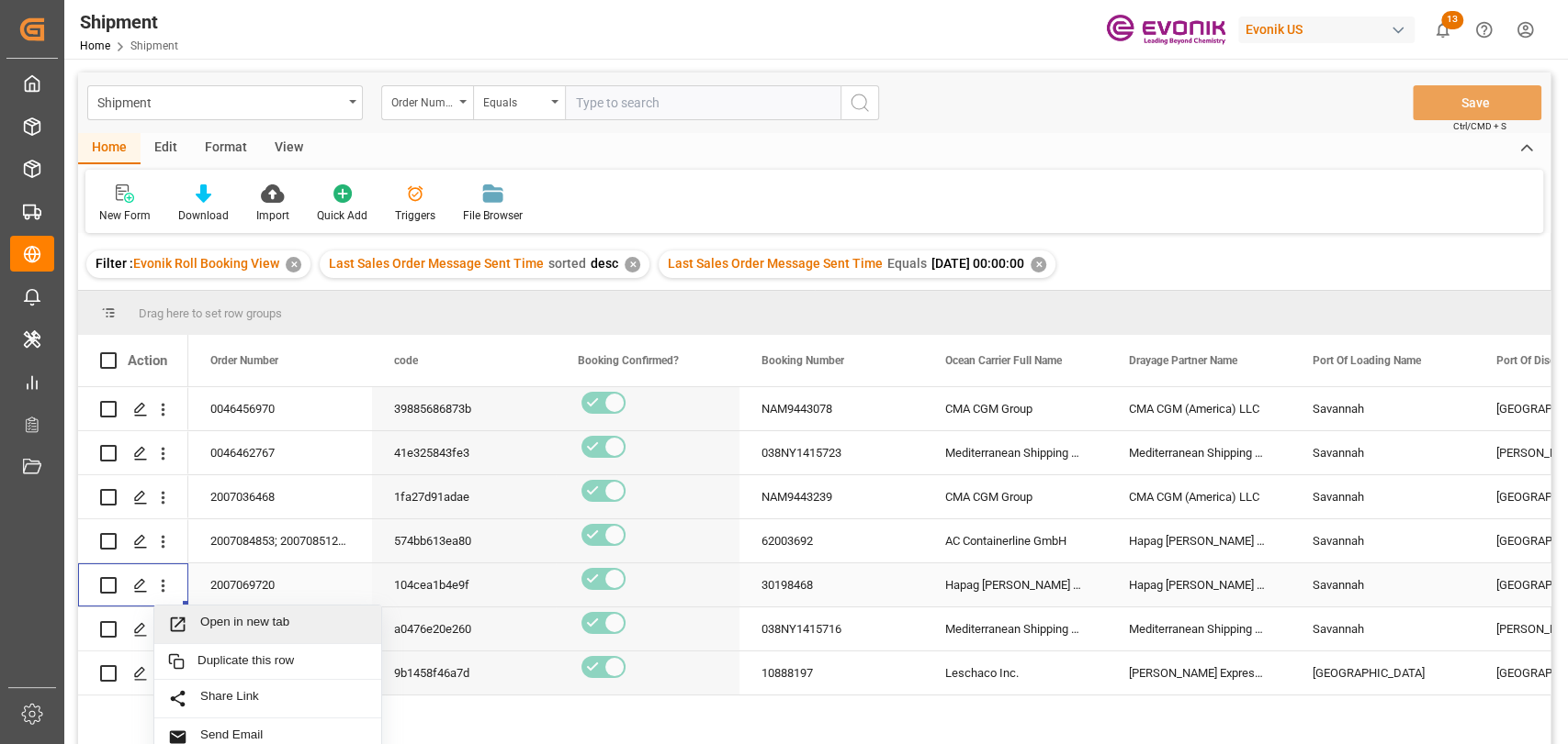
click at [221, 615] on span "Open in new tab" at bounding box center [284, 625] width 167 height 19
click at [158, 641] on button "open menu" at bounding box center [163, 630] width 19 height 35
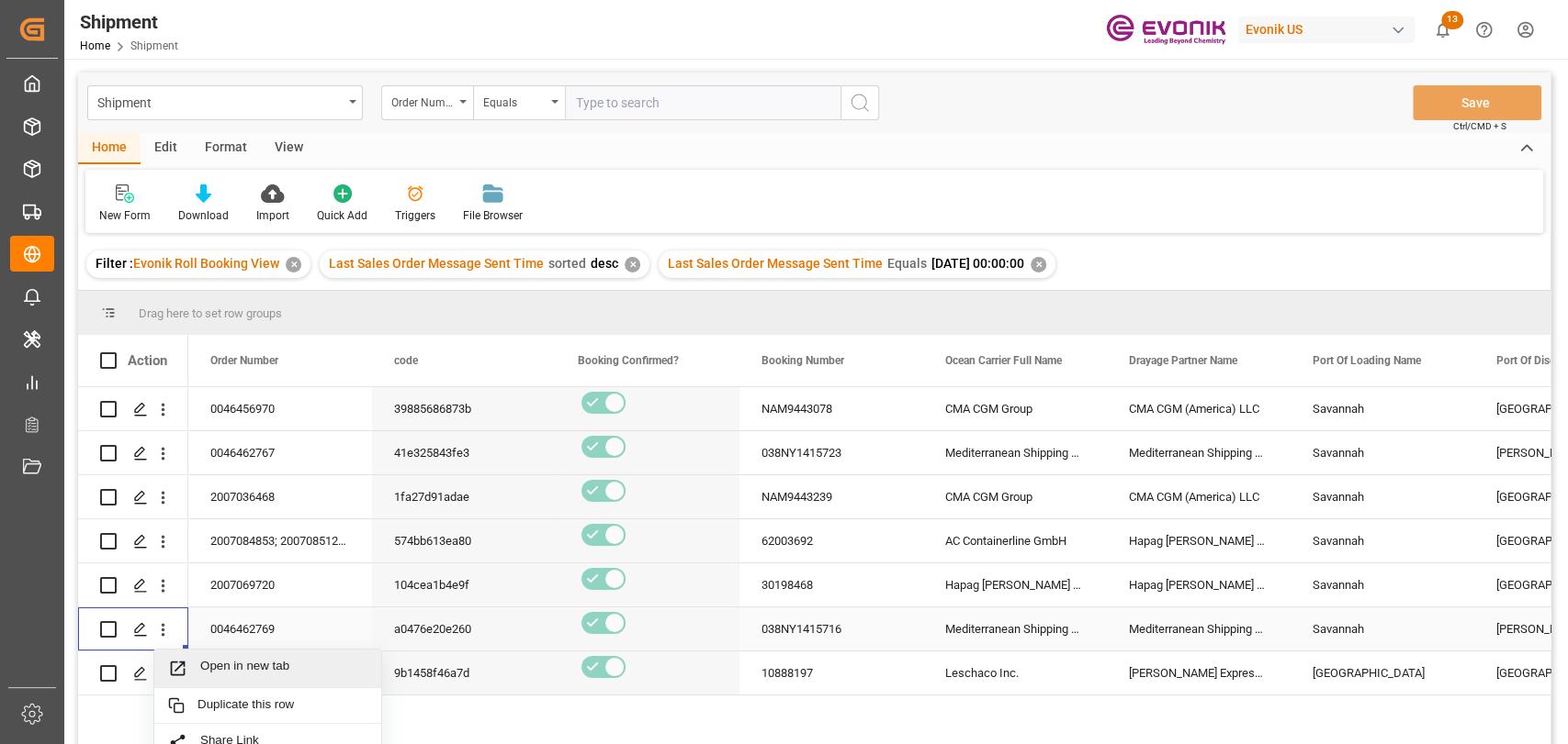
click at [201, 669] on span "Open in new tab" at bounding box center [284, 668] width 167 height 19
click at [162, 673] on icon "open menu" at bounding box center [164, 674] width 4 height 13
click at [230, 710] on span "Open in new tab" at bounding box center [284, 712] width 167 height 19
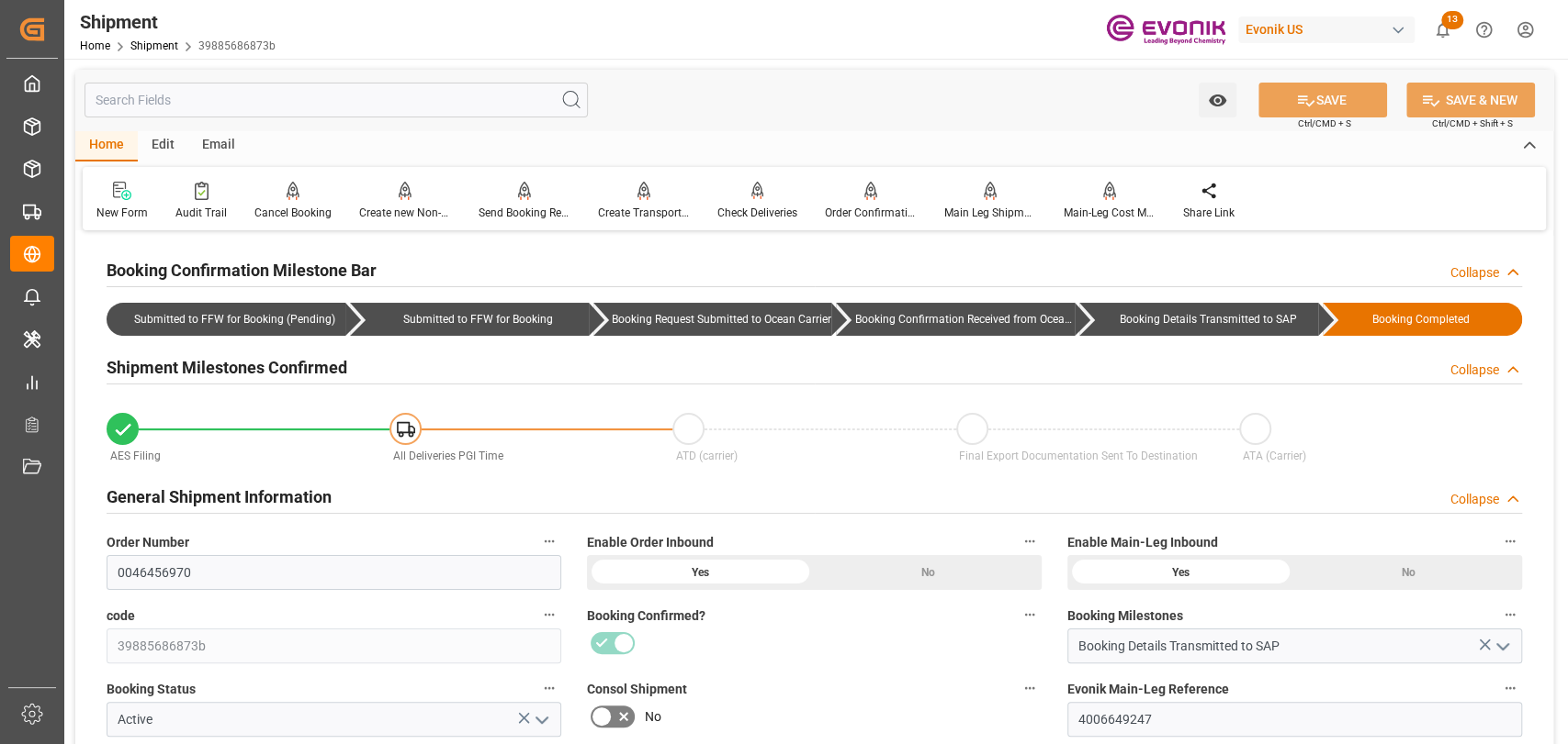
click at [404, 105] on input "text" at bounding box center [336, 100] width 504 height 35
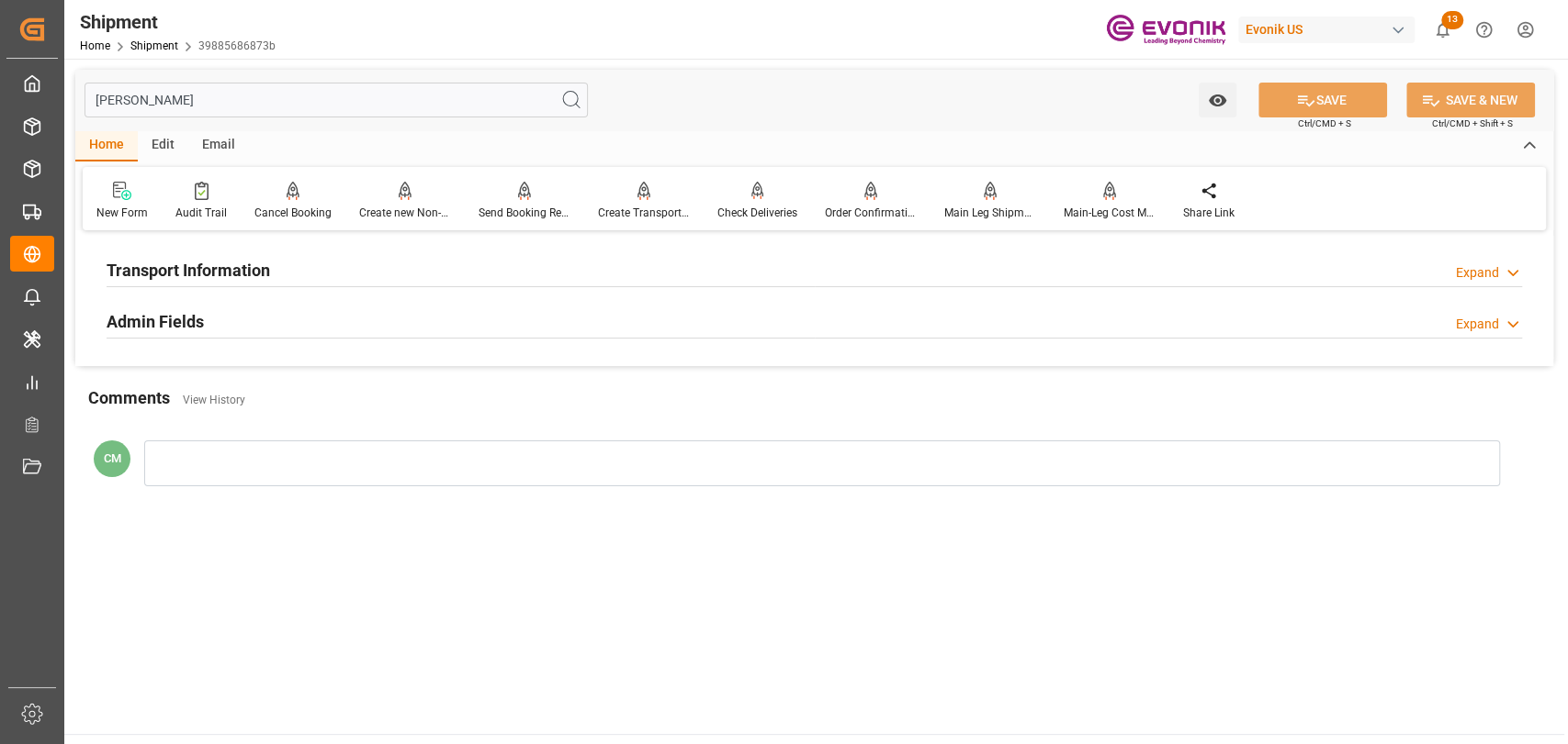
type input "[PERSON_NAME]"
drag, startPoint x: 147, startPoint y: 252, endPoint x: 167, endPoint y: 290, distance: 42.9
click at [147, 253] on div "Transport Information" at bounding box center [188, 269] width 164 height 35
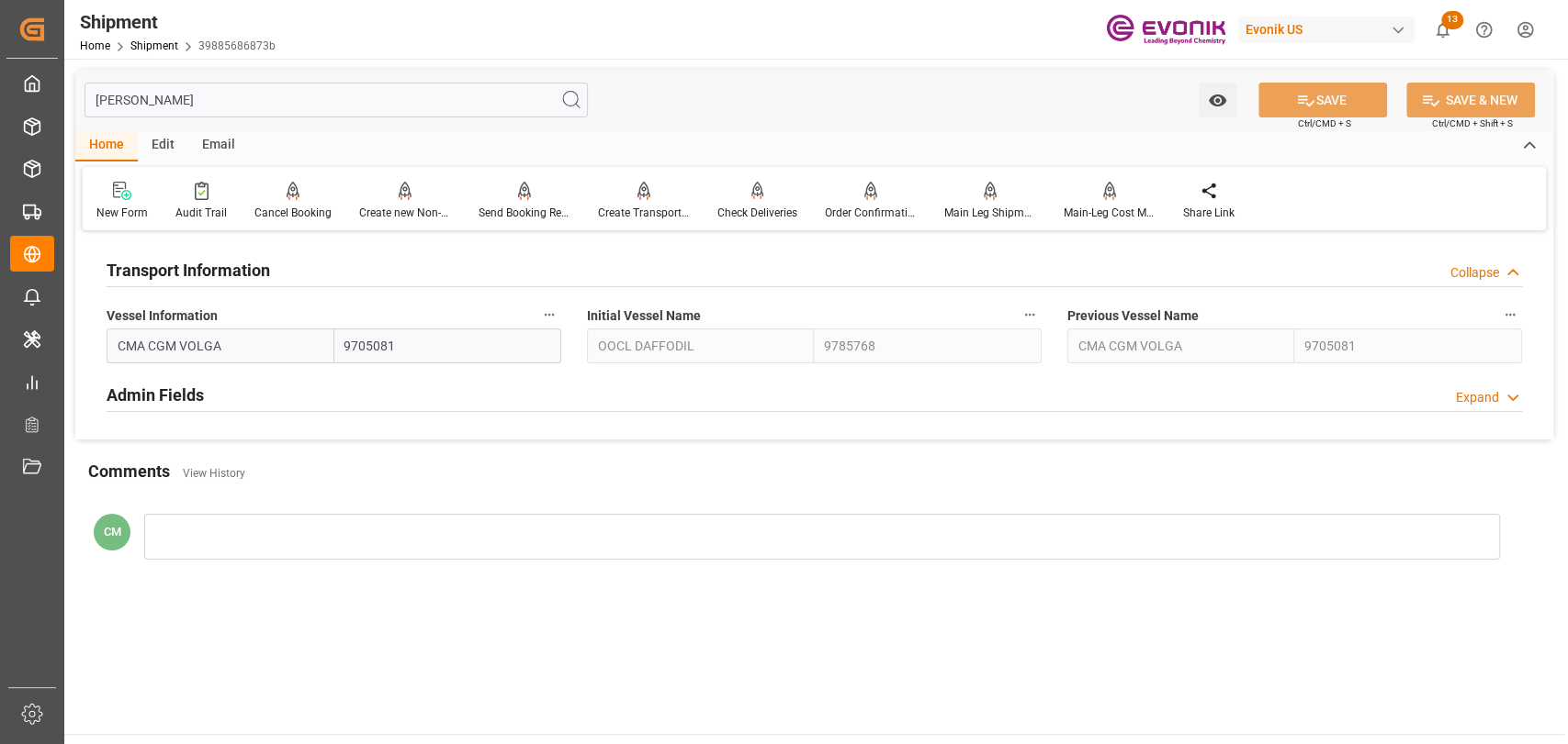
click at [551, 313] on icon "button" at bounding box center [550, 315] width 15 height 15
click at [554, 316] on icon at bounding box center [562, 316] width 17 height 17
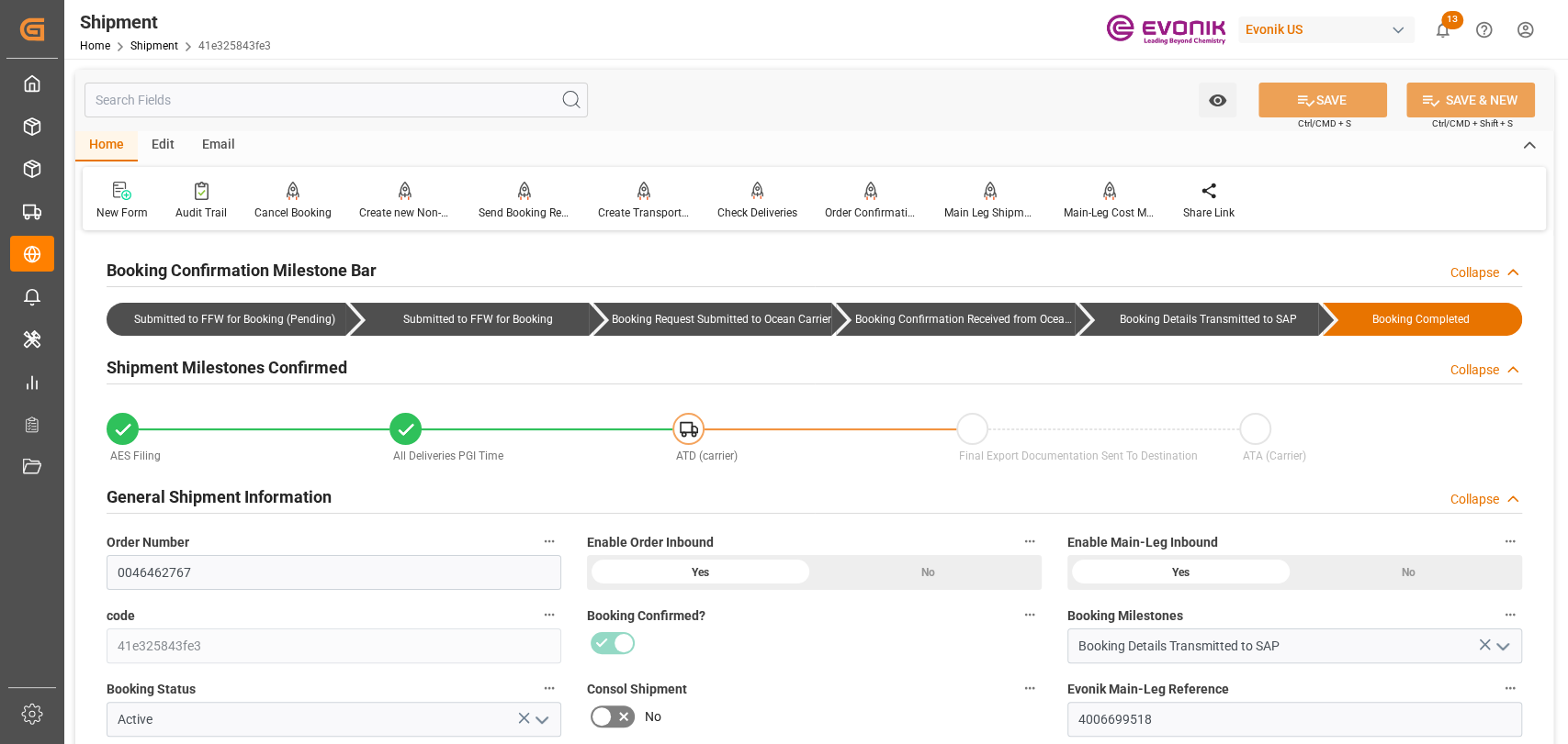
click at [327, 88] on input "text" at bounding box center [336, 100] width 504 height 35
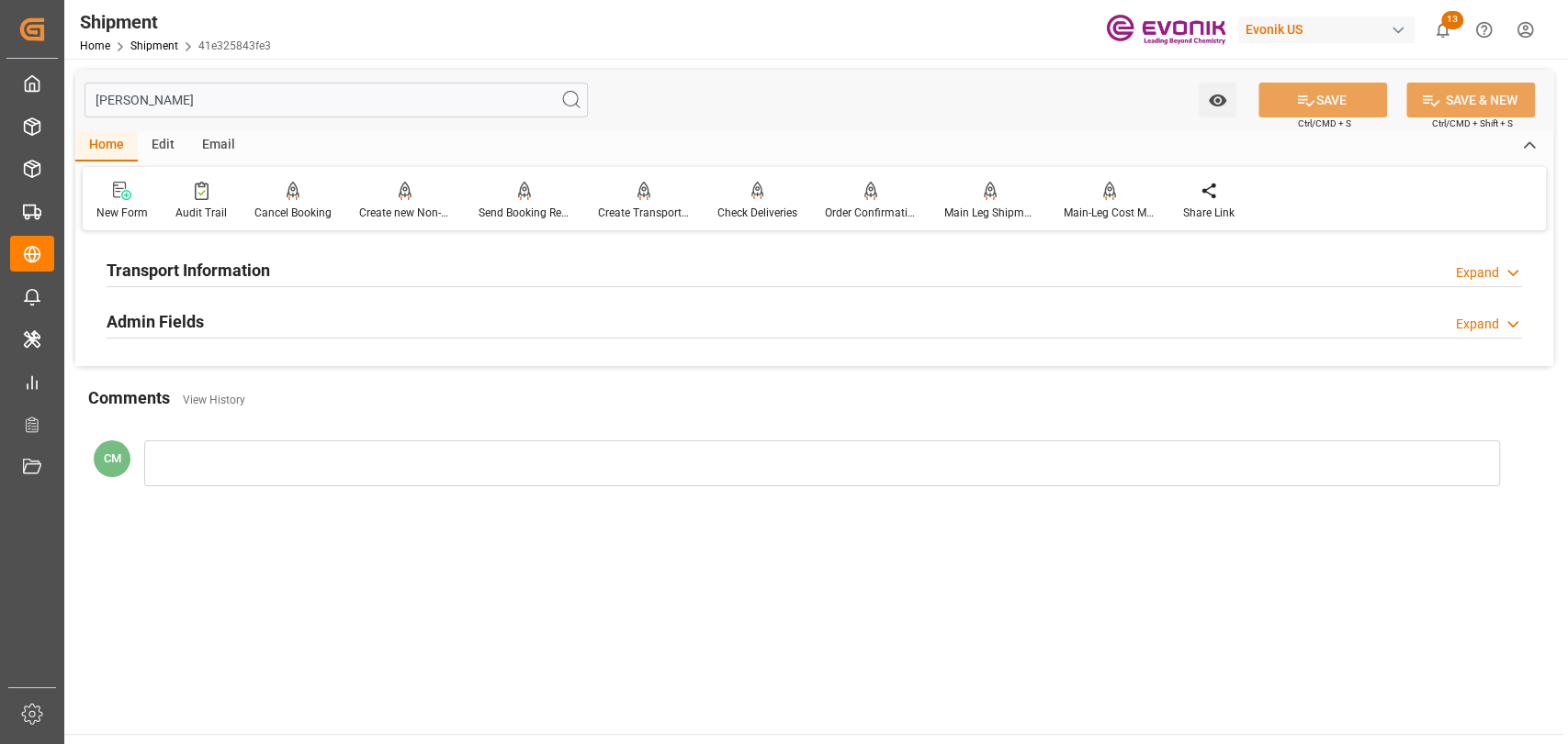
type input "vess"
click at [386, 266] on div "Transport Information Expand" at bounding box center [814, 269] width 1415 height 35
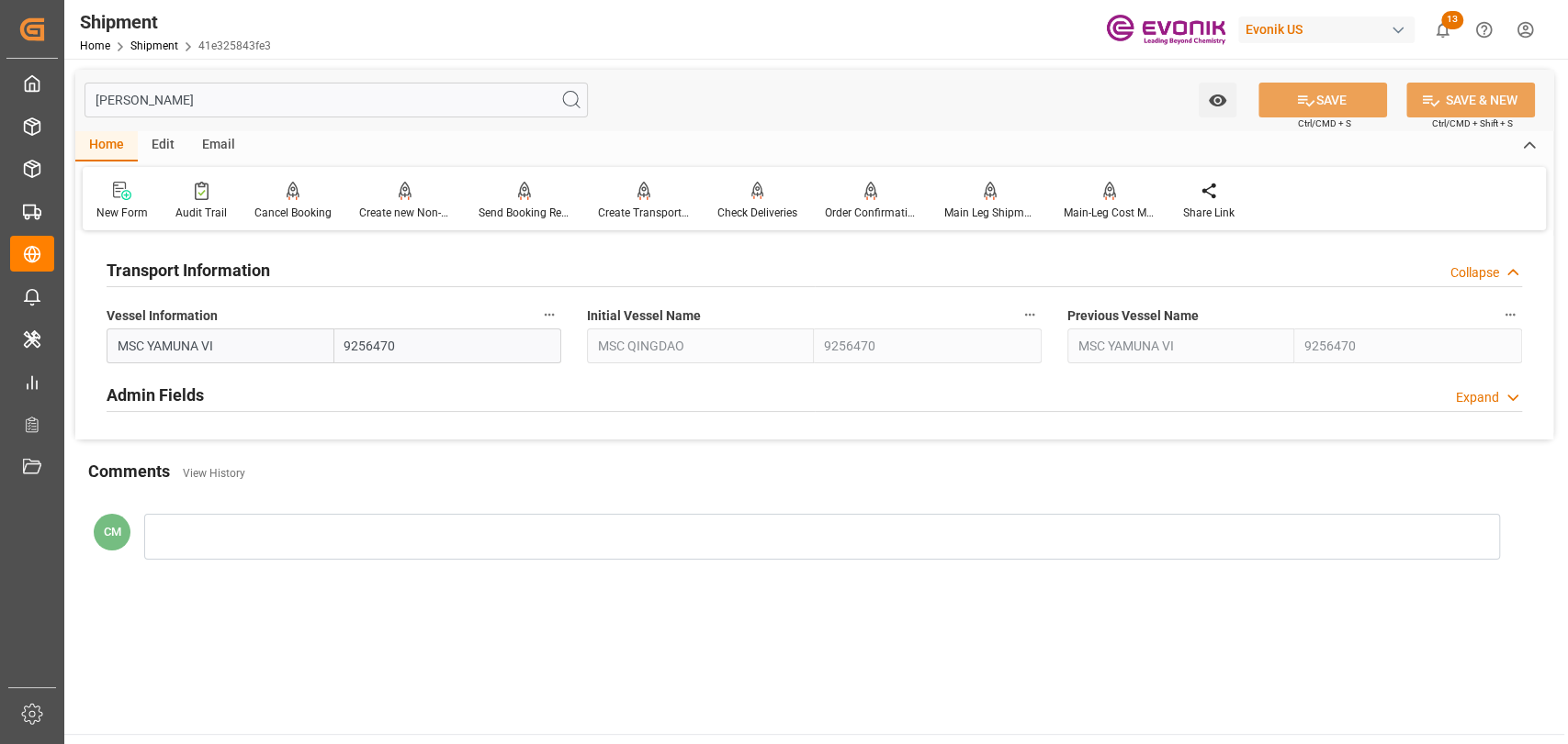
click at [552, 310] on icon "button" at bounding box center [550, 315] width 15 height 15
click at [559, 318] on icon at bounding box center [562, 315] width 19 height 19
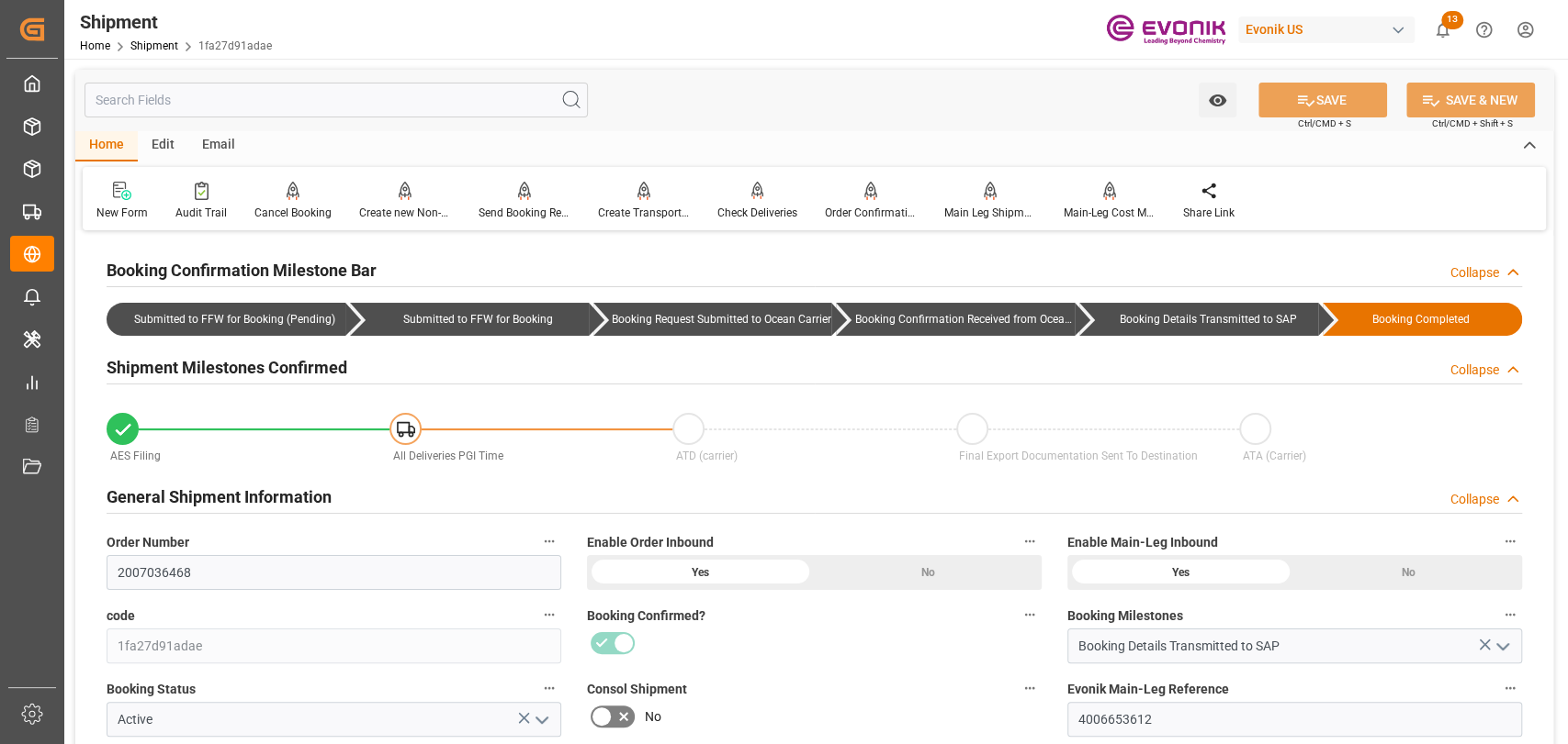
click at [337, 97] on input "text" at bounding box center [336, 100] width 504 height 35
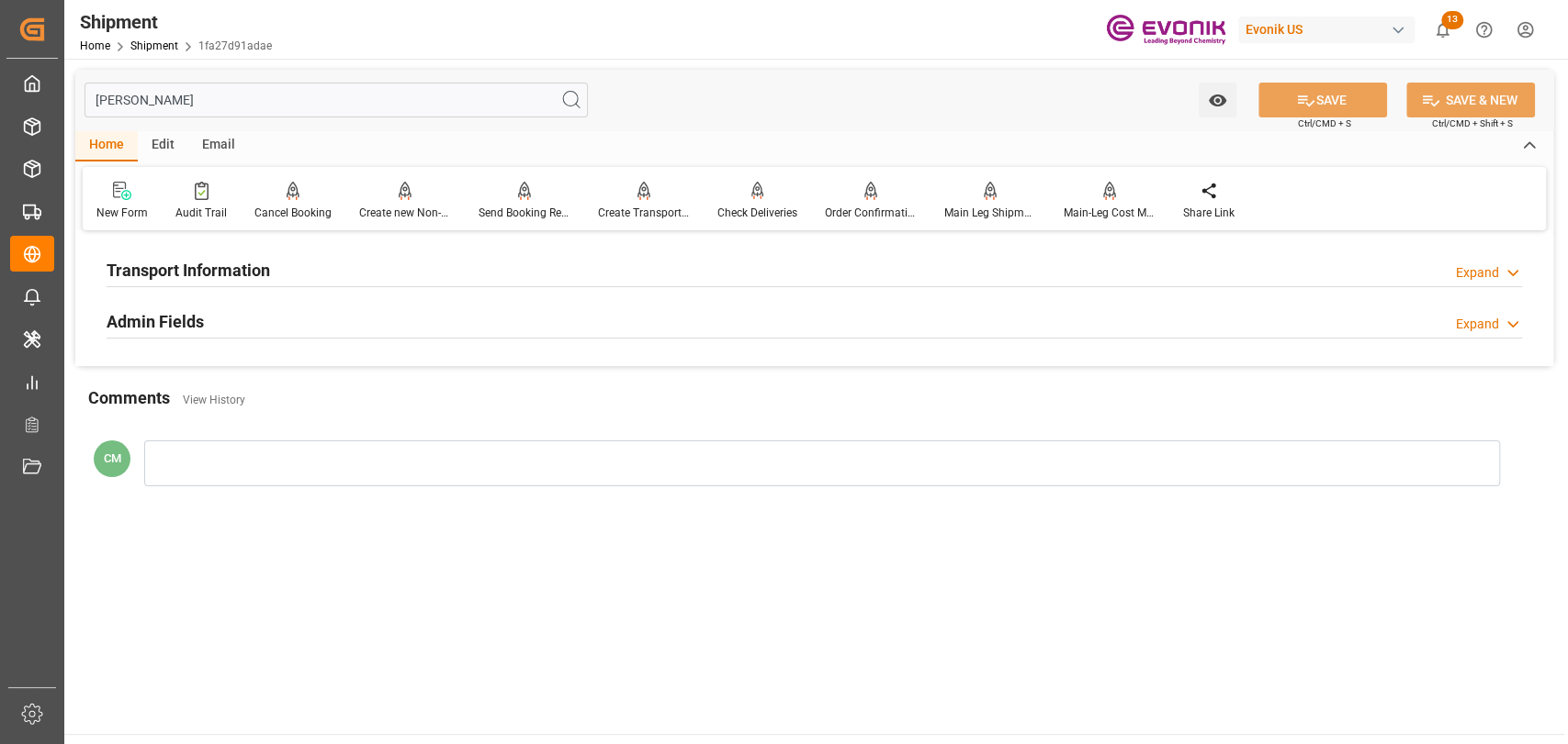
type input "[PERSON_NAME]"
click at [312, 259] on div "Transport Information Expand" at bounding box center [814, 269] width 1415 height 35
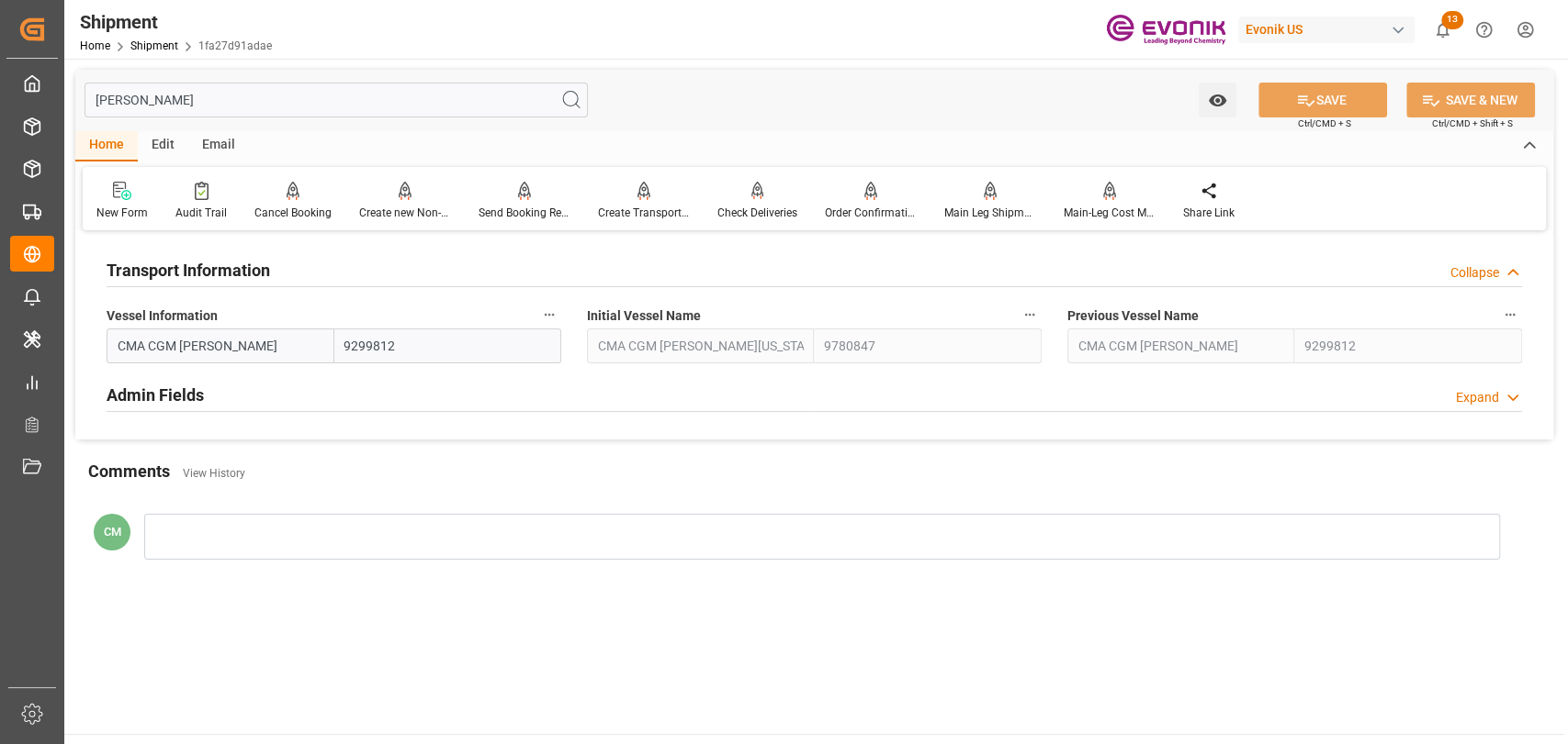
click at [547, 311] on icon "button" at bounding box center [550, 315] width 15 height 15
click at [574, 321] on li "Audits" at bounding box center [585, 315] width 94 height 30
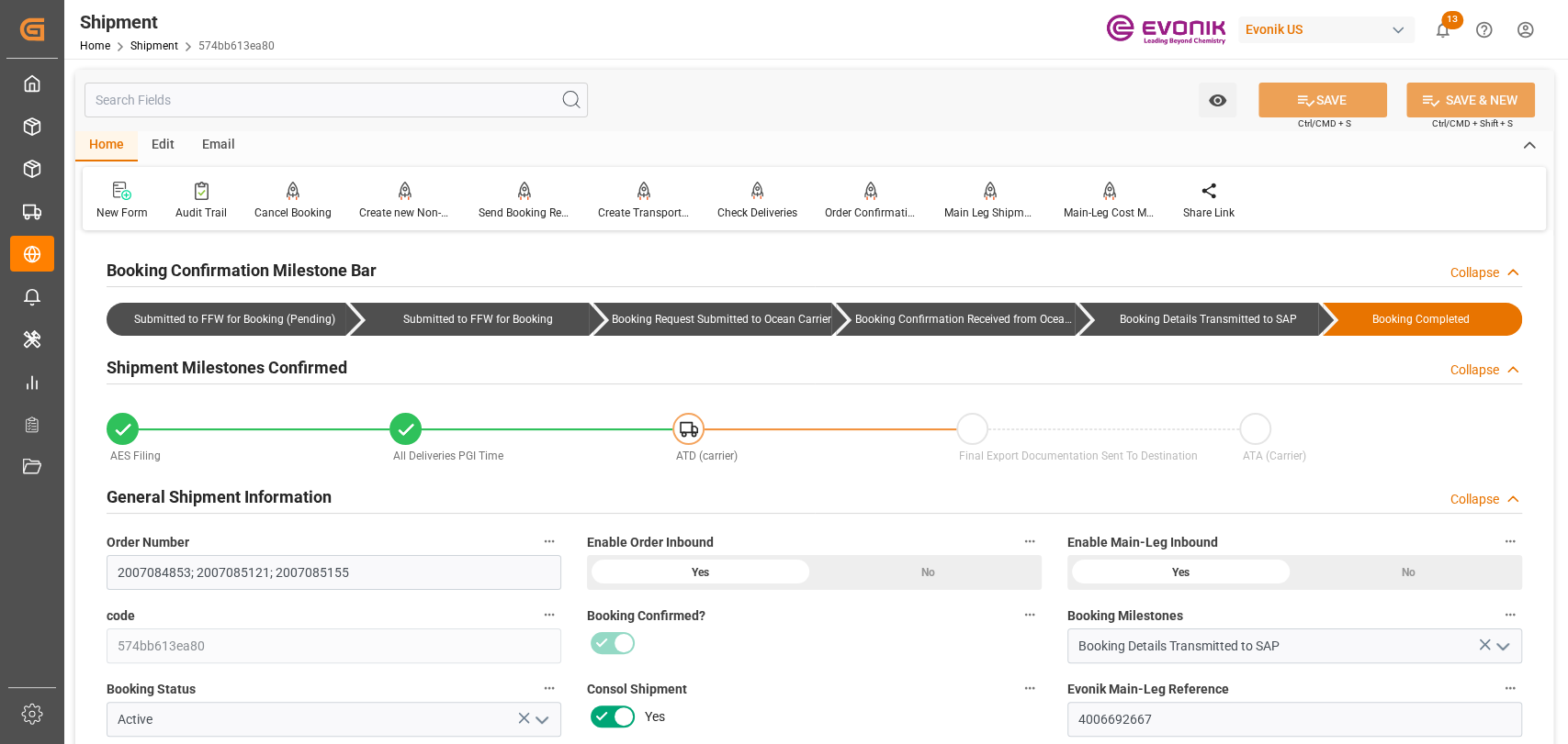
click at [375, 88] on input "text" at bounding box center [336, 100] width 504 height 35
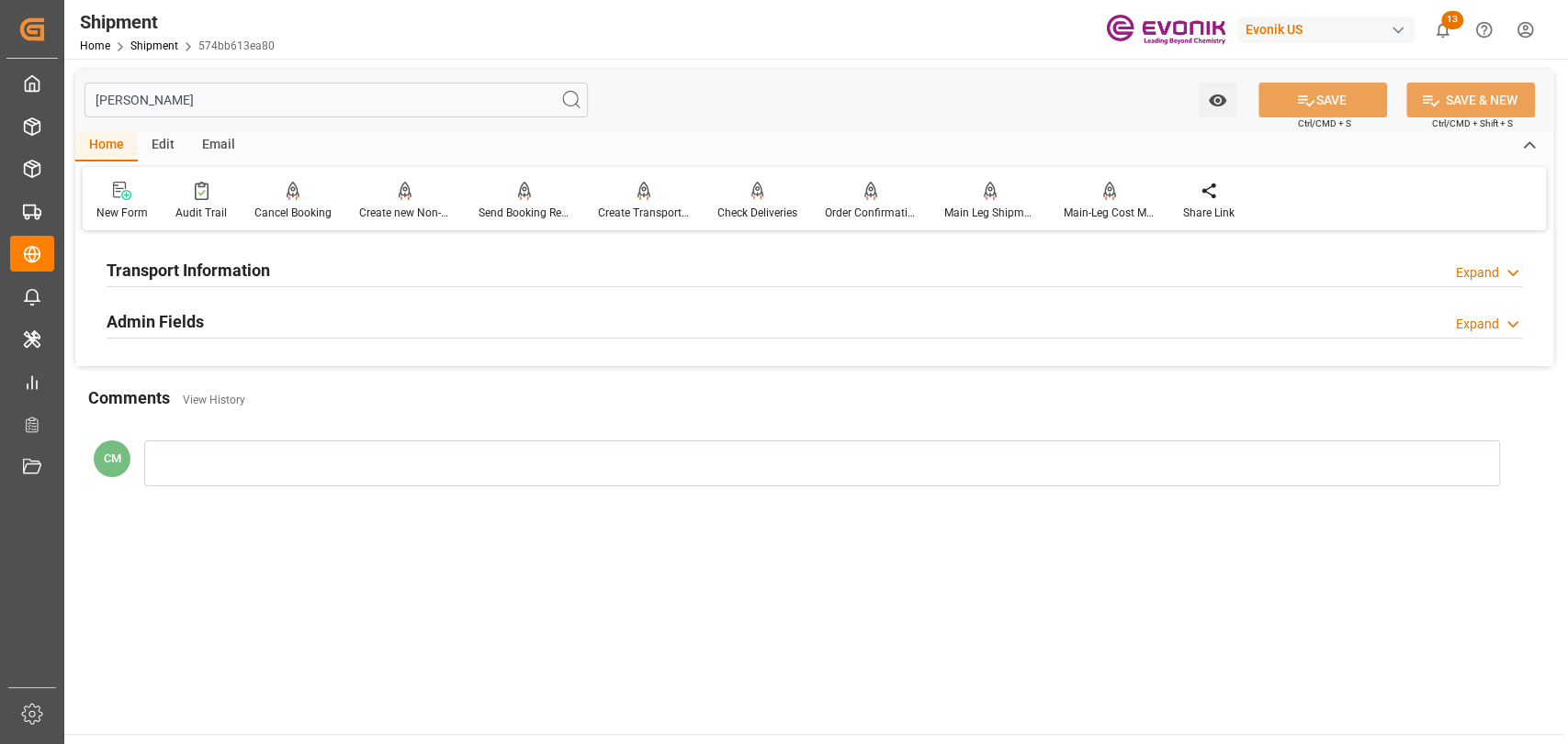
type input "[PERSON_NAME]"
drag, startPoint x: 254, startPoint y: 247, endPoint x: 254, endPoint y: 259, distance: 12.0
click at [253, 255] on div "Transport Information Expand" at bounding box center [814, 271] width 1441 height 51
drag, startPoint x: 267, startPoint y: 274, endPoint x: 430, endPoint y: 309, distance: 166.7
click at [270, 276] on h2 "Transport Information" at bounding box center [188, 270] width 164 height 25
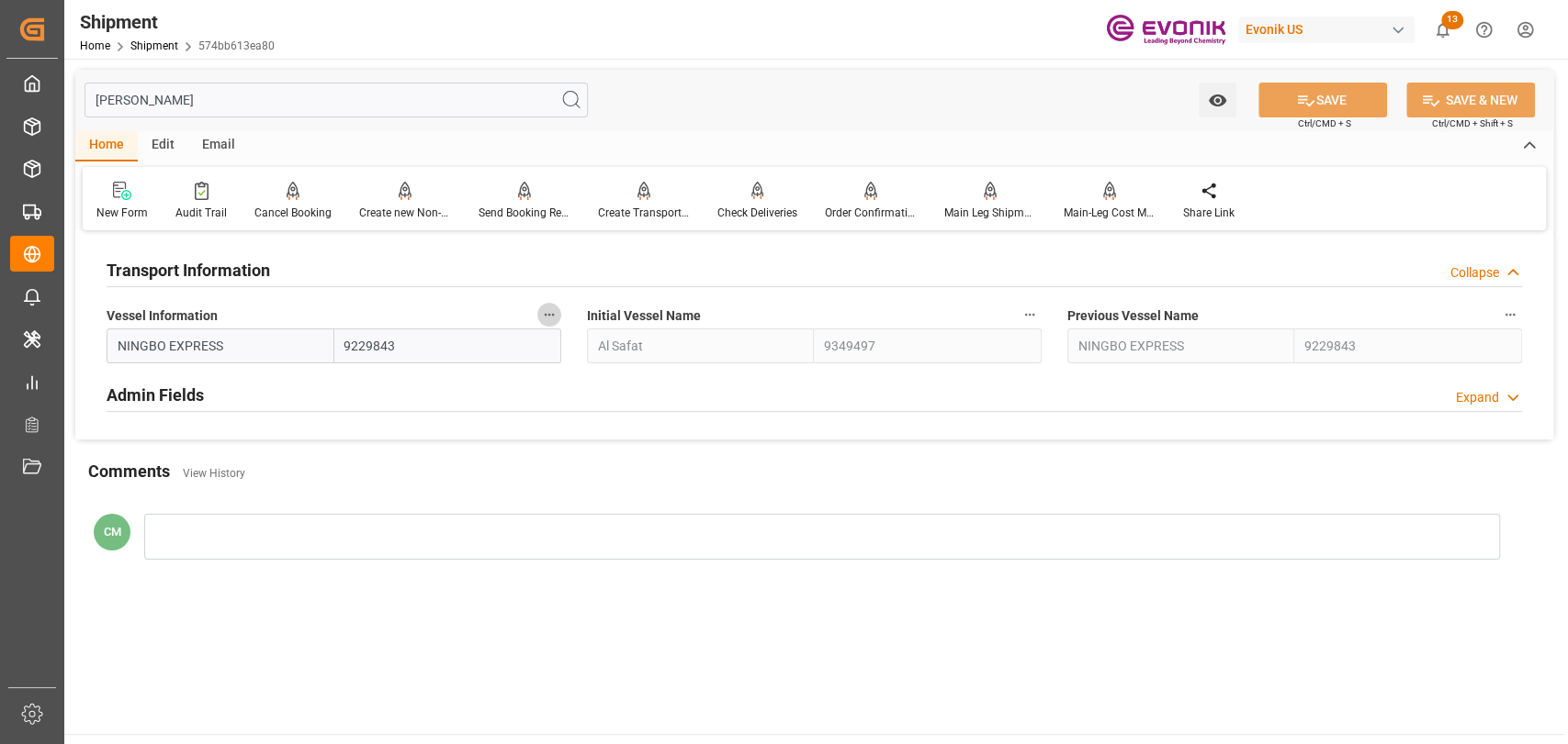
click at [554, 305] on button "Vessel Information" at bounding box center [550, 315] width 24 height 24
click at [561, 316] on icon at bounding box center [562, 316] width 17 height 17
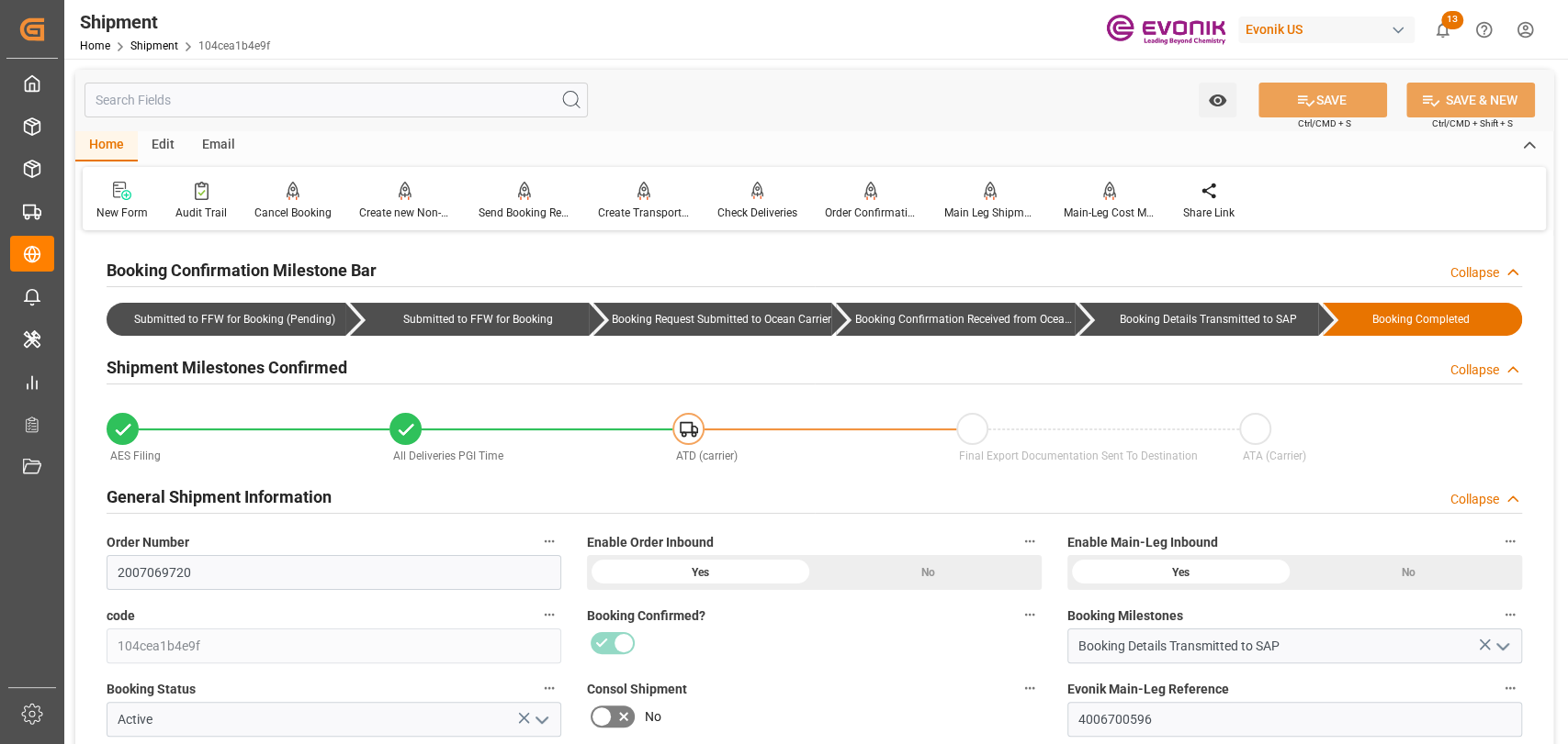
click at [324, 101] on input "text" at bounding box center [336, 100] width 504 height 35
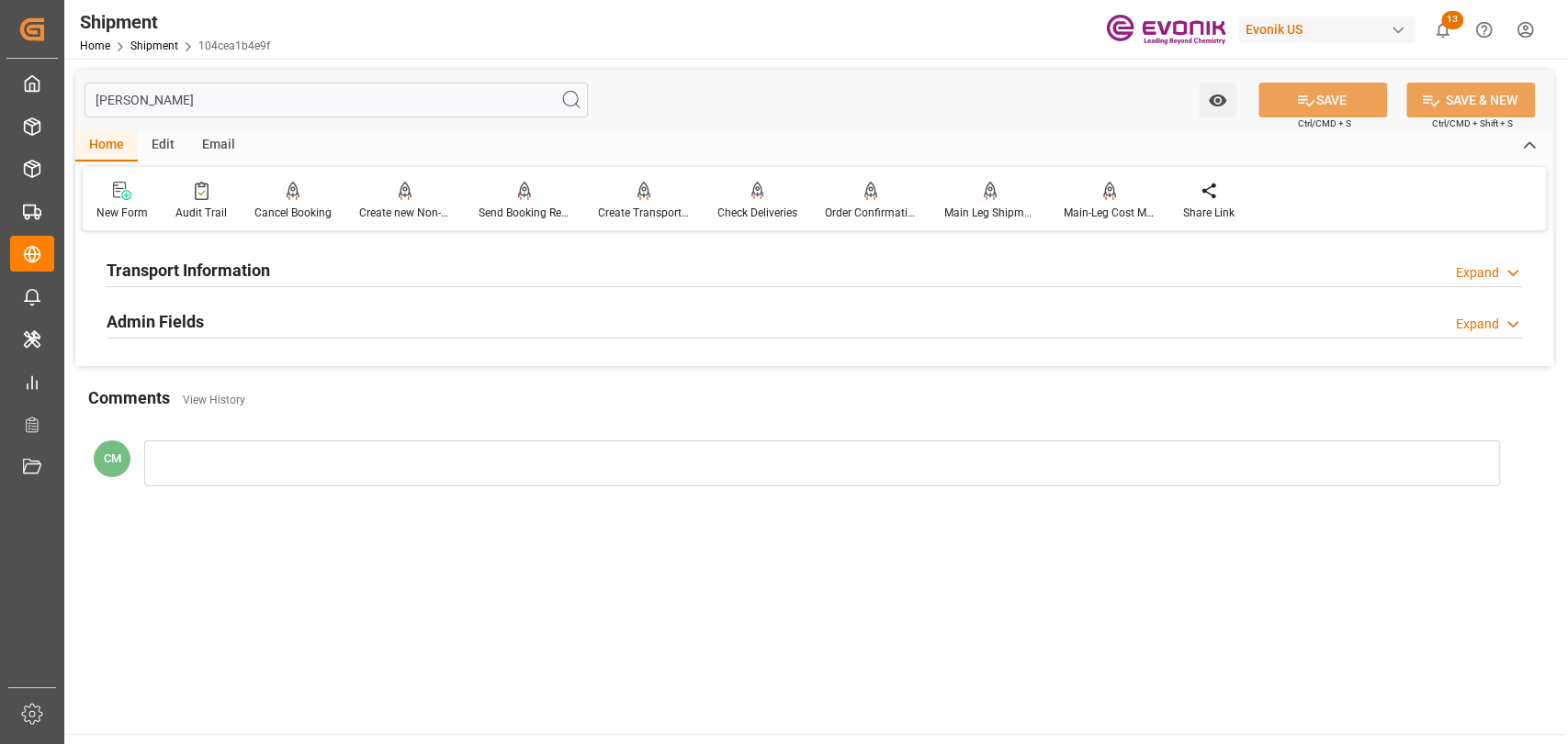
type input "[PERSON_NAME]"
click at [219, 266] on h2 "Transport Information" at bounding box center [188, 270] width 164 height 25
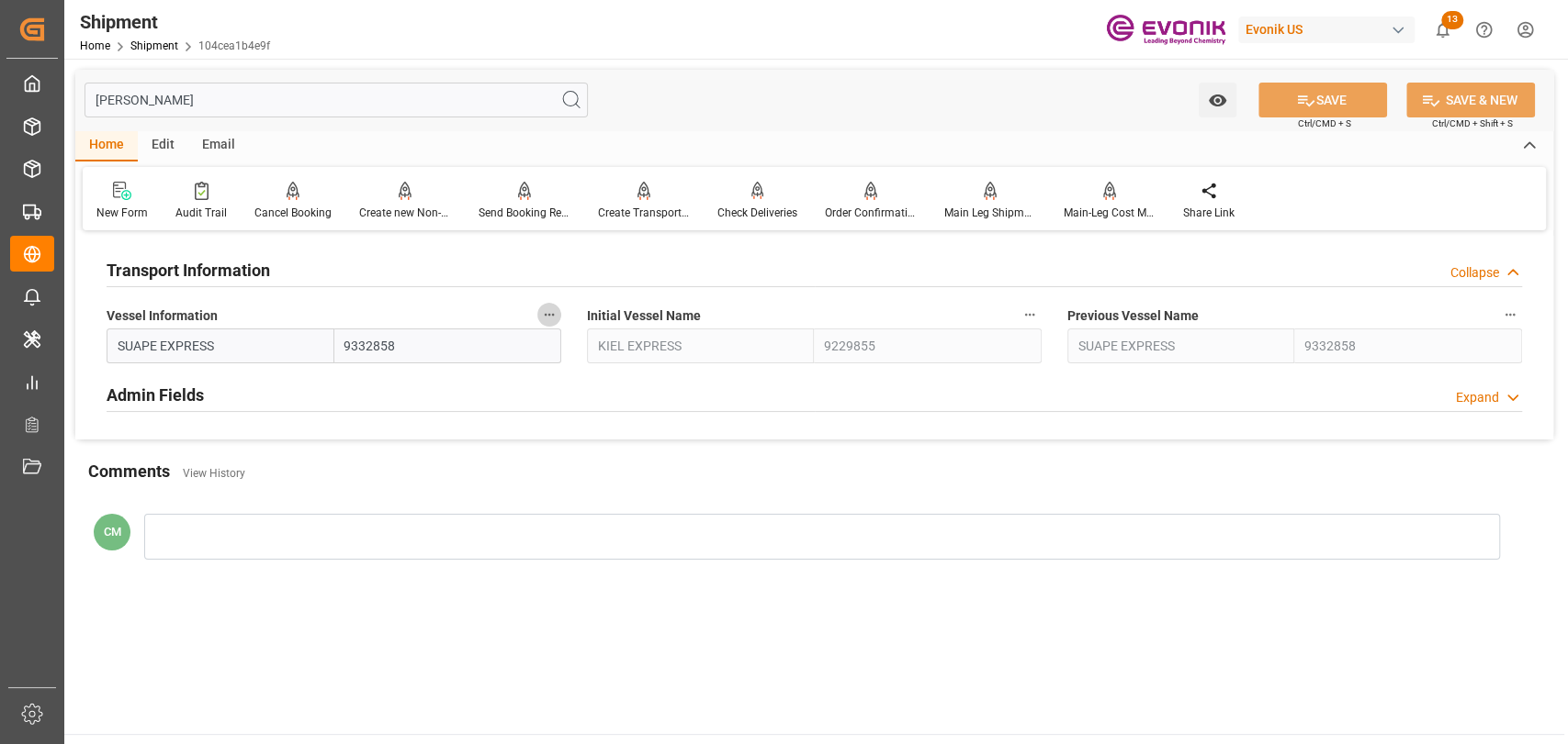
click at [544, 310] on icon "button" at bounding box center [550, 315] width 15 height 15
click at [558, 320] on icon at bounding box center [562, 315] width 19 height 19
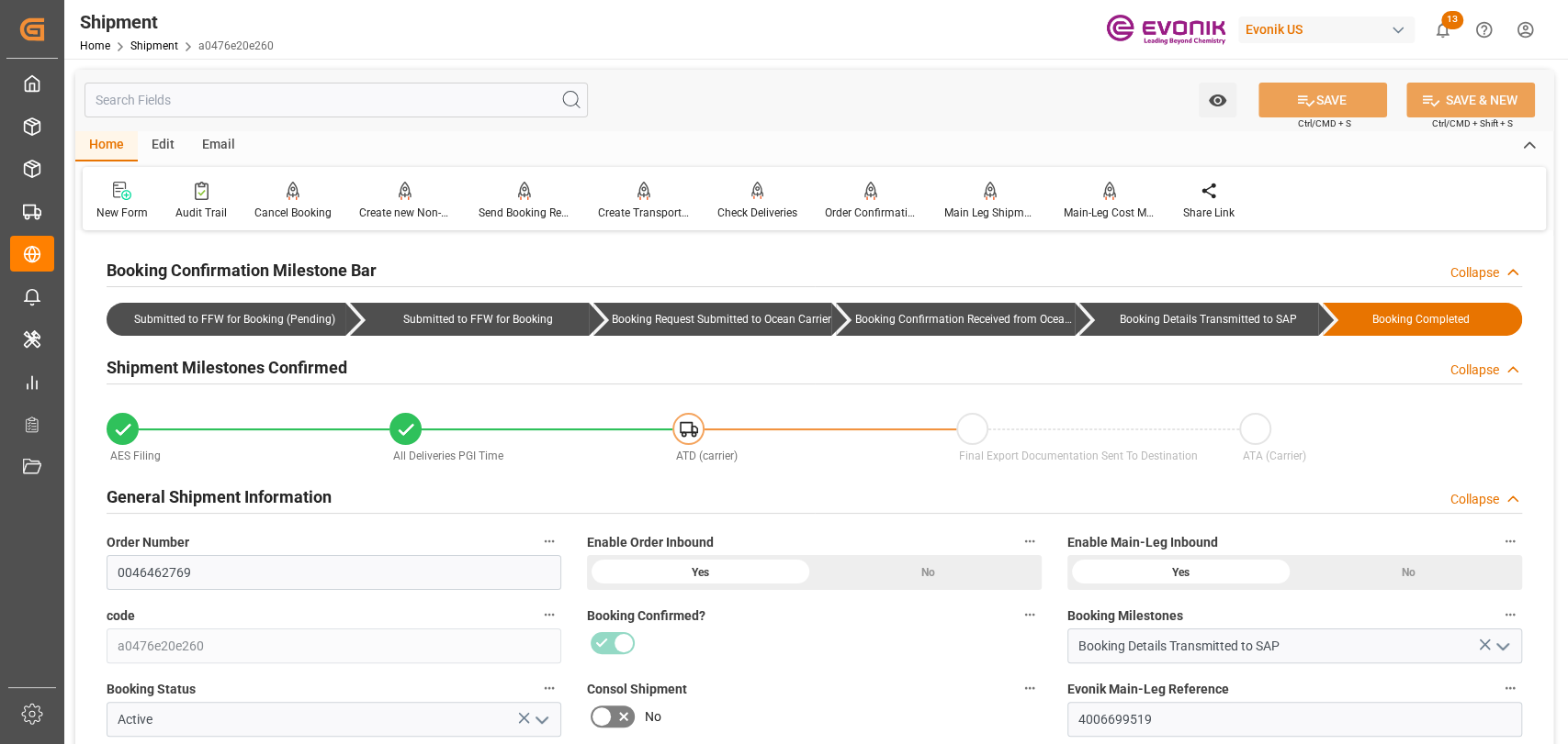
click at [219, 84] on input "text" at bounding box center [336, 100] width 504 height 35
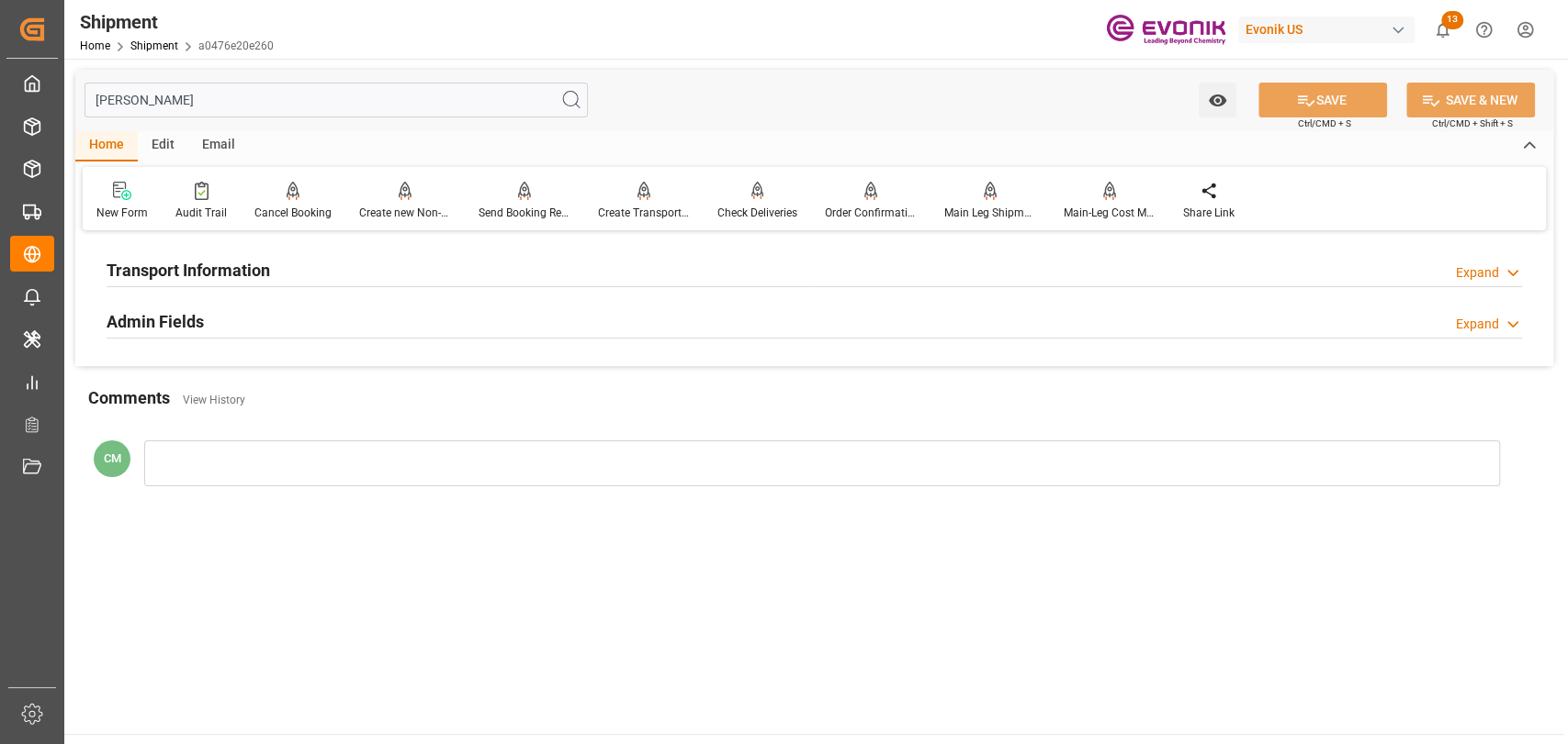
type input "[PERSON_NAME]"
click at [437, 269] on div "Transport Information Expand" at bounding box center [814, 269] width 1415 height 35
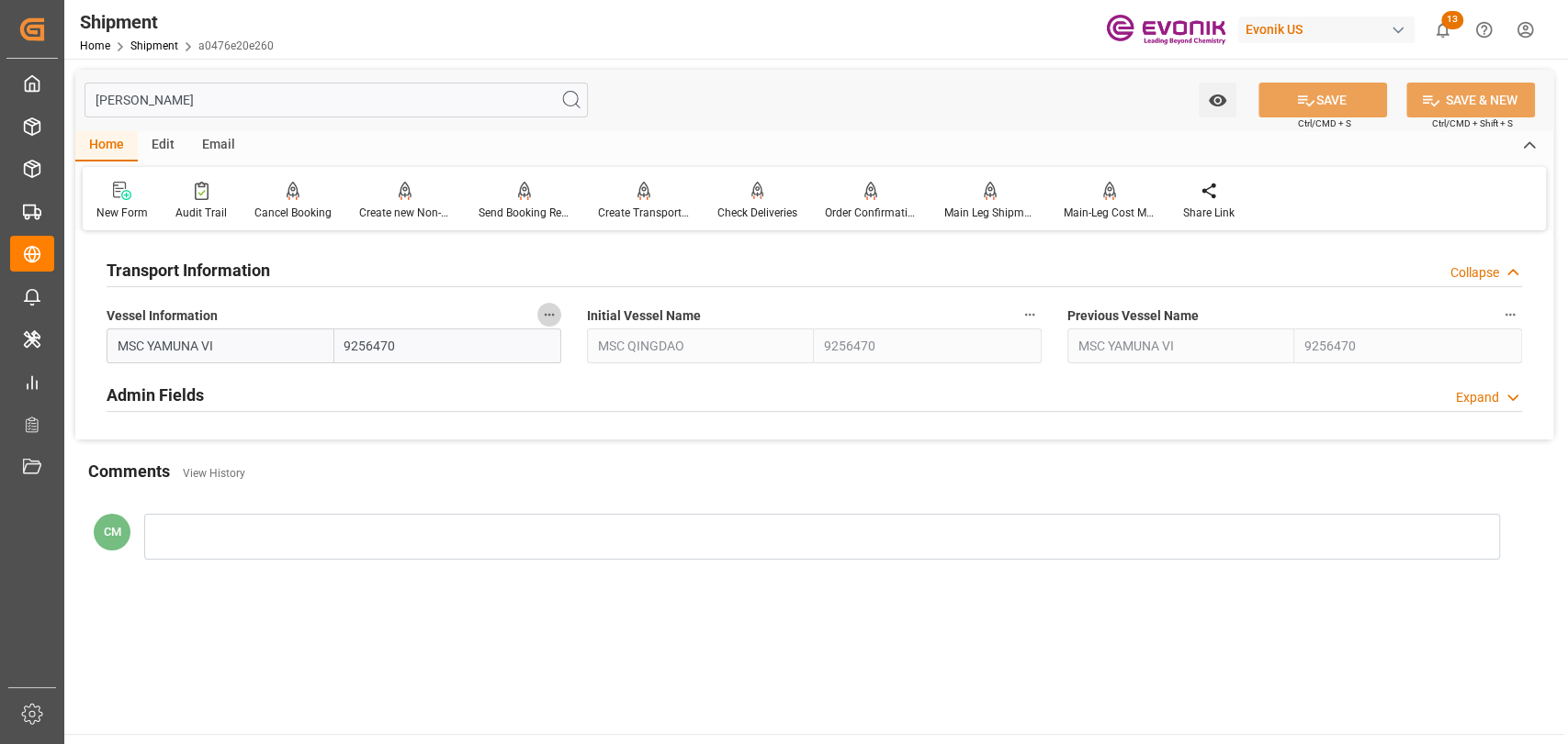
drag, startPoint x: 546, startPoint y: 310, endPoint x: 591, endPoint y: 318, distance: 45.7
click at [547, 310] on icon "button" at bounding box center [550, 315] width 15 height 15
click at [591, 318] on li "Audits" at bounding box center [585, 315] width 94 height 30
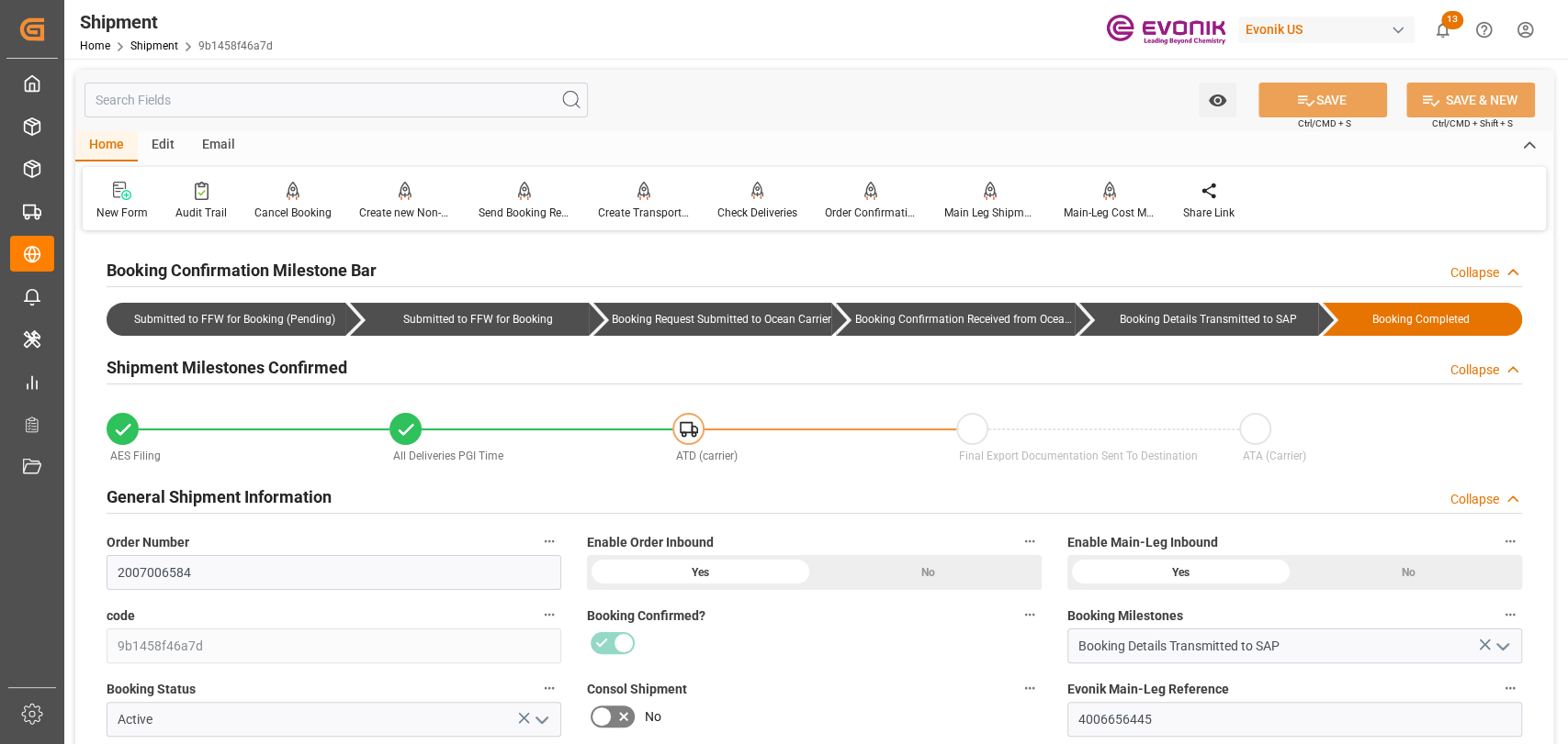
click at [299, 97] on input "text" at bounding box center [336, 100] width 504 height 35
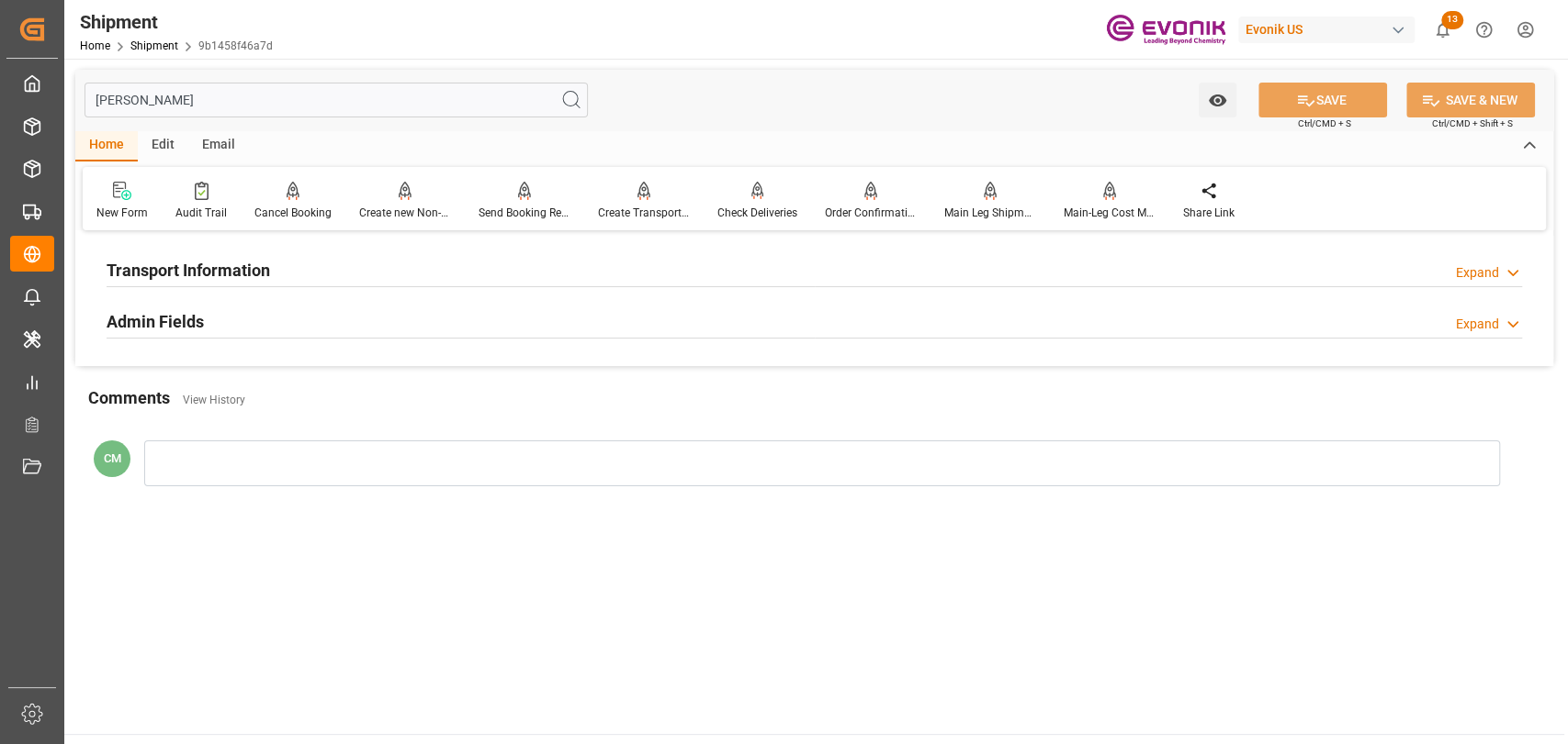
type input "[PERSON_NAME]"
click at [399, 253] on div "Transport Information Expand" at bounding box center [814, 269] width 1415 height 35
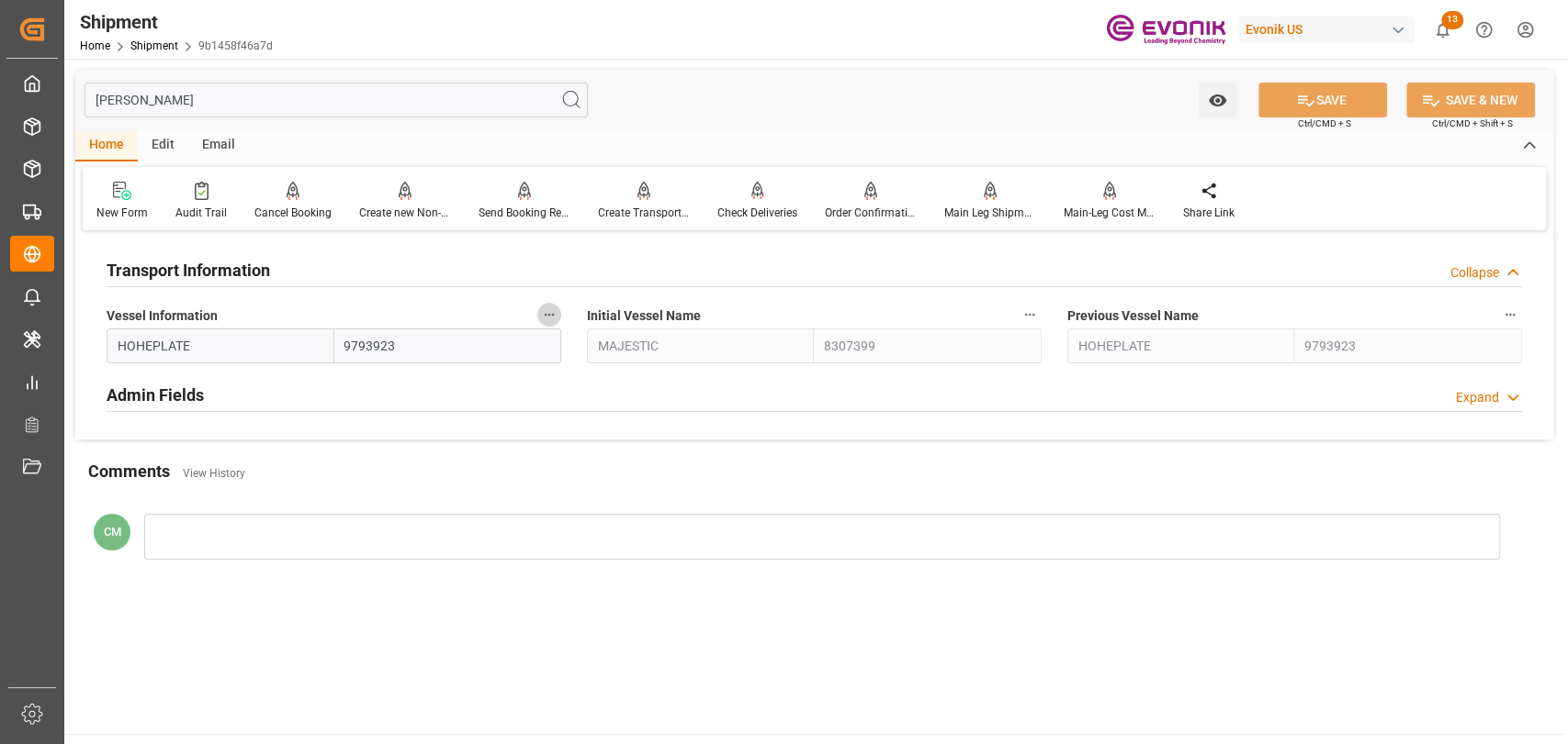
click at [542, 308] on icon "button" at bounding box center [550, 315] width 15 height 15
click at [547, 310] on li "Audits" at bounding box center [585, 315] width 94 height 30
